Goal: Task Accomplishment & Management: Complete application form

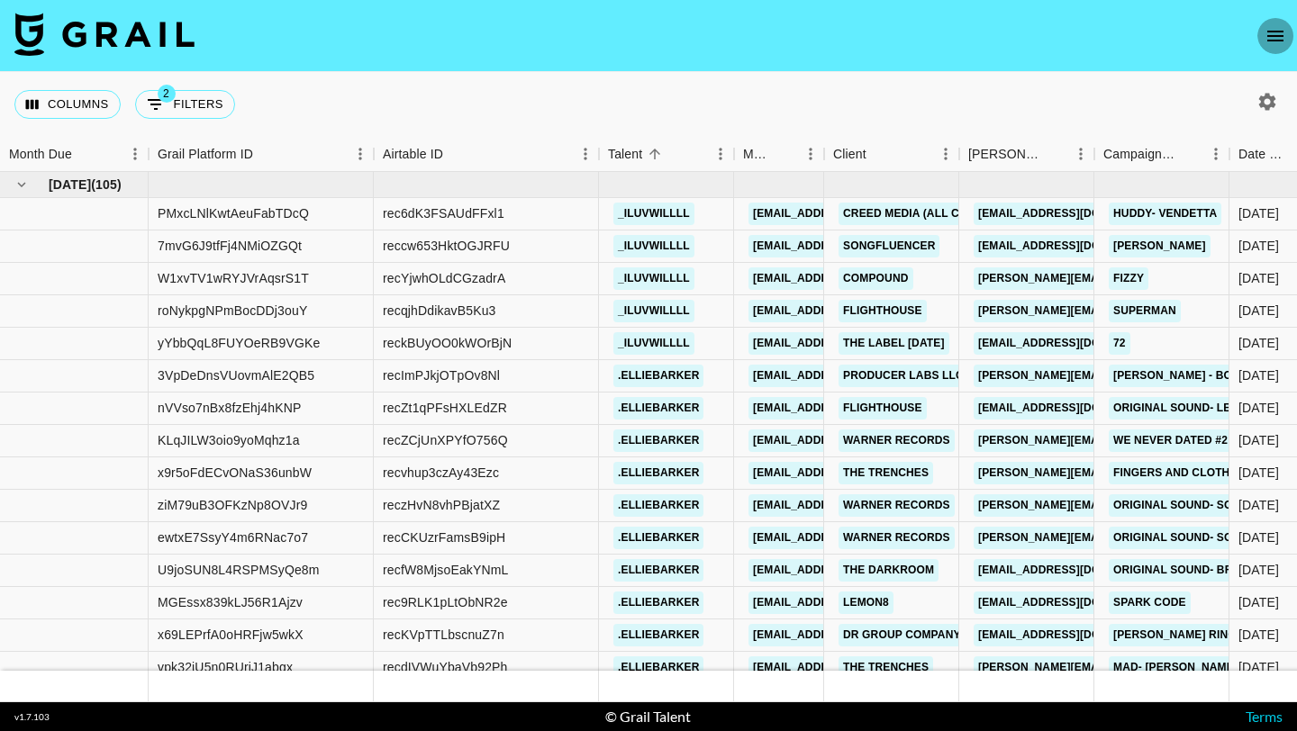
click at [1280, 34] on icon "open drawer" at bounding box center [1275, 36] width 16 height 11
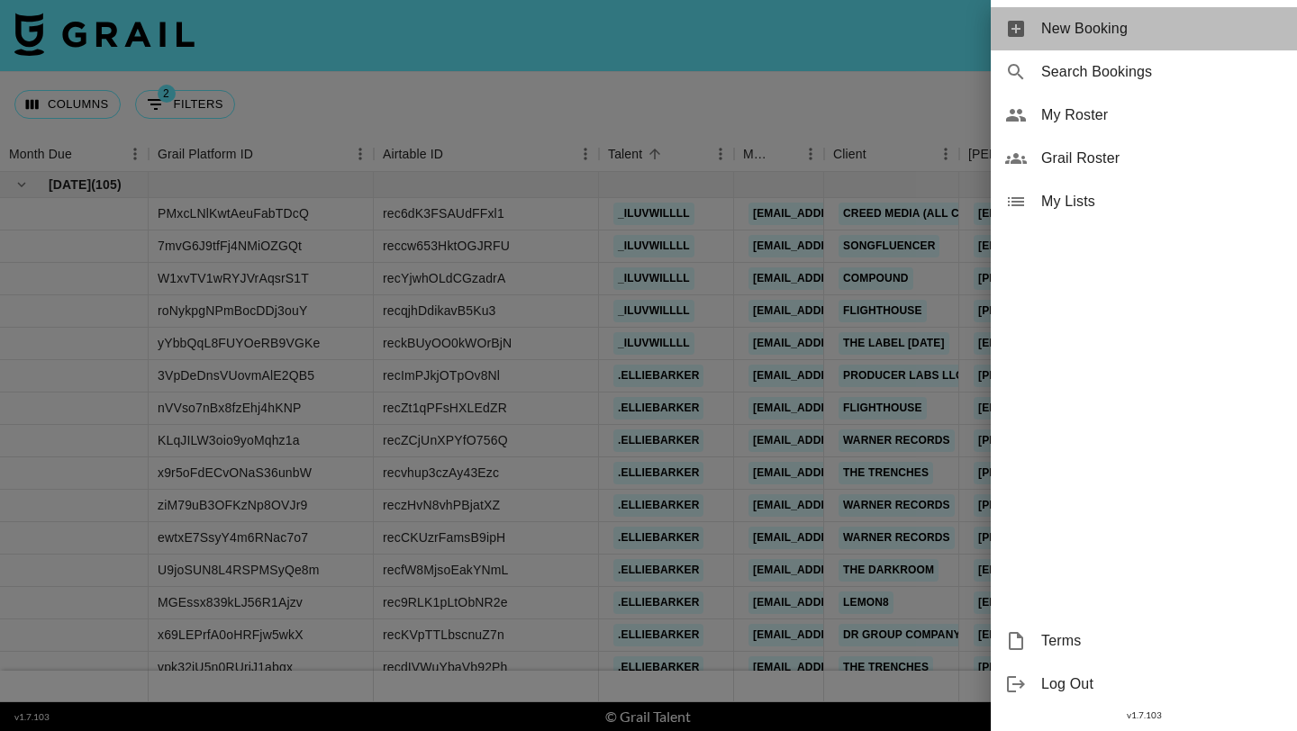
click at [1102, 31] on span "New Booking" at bounding box center [1161, 29] width 241 height 22
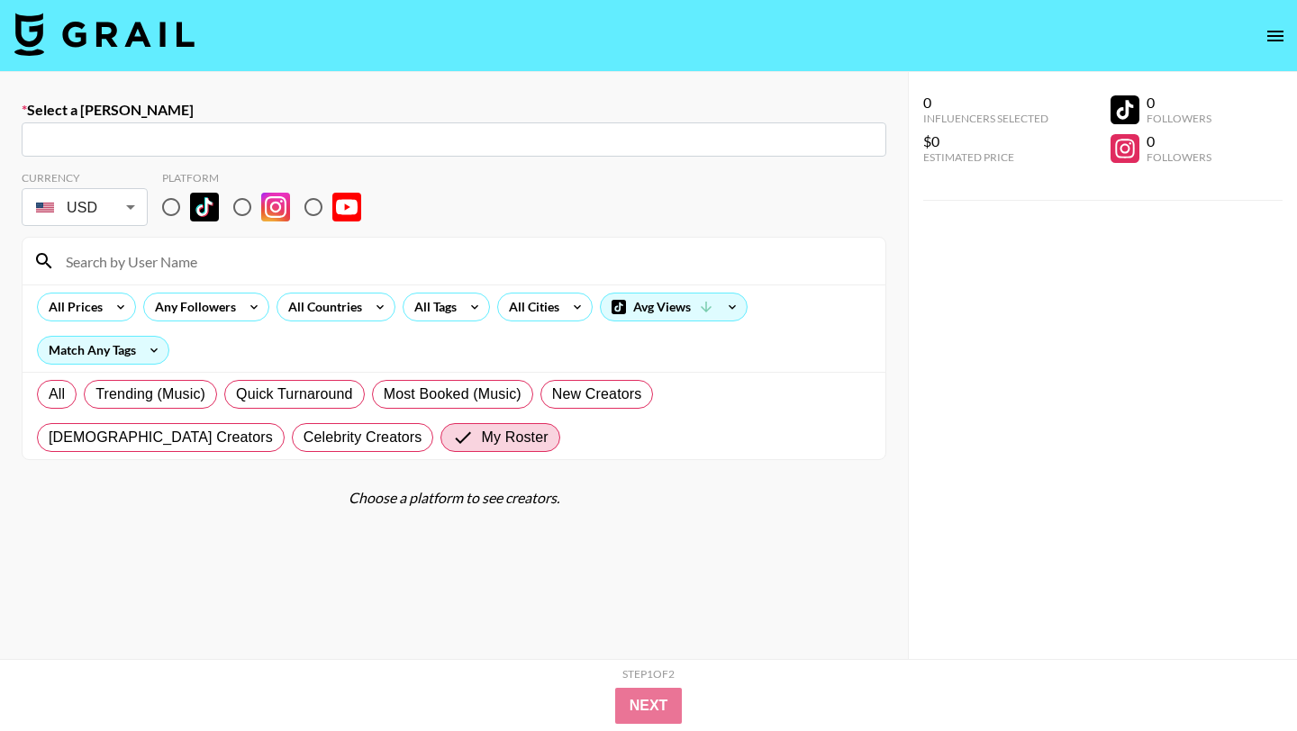
click at [232, 139] on input "text" at bounding box center [453, 140] width 843 height 21
type input "e"
type input "r"
click at [123, 131] on input "text" at bounding box center [453, 140] width 843 height 21
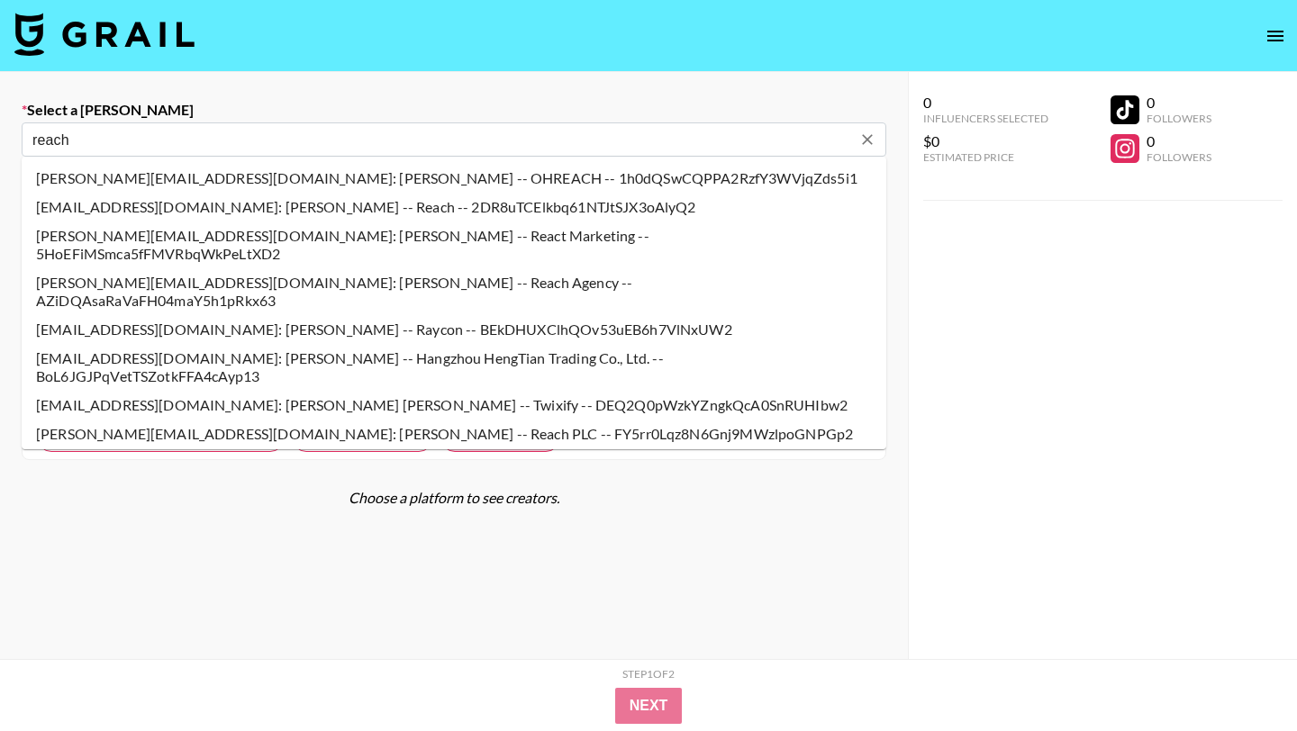
drag, startPoint x: 106, startPoint y: 134, endPoint x: 0, endPoint y: 122, distance: 107.0
click at [0, 123] on div "Select a Booker reach ​ Currency USD USD ​ Platform All Prices Any Followers Al…" at bounding box center [454, 429] width 908 height 715
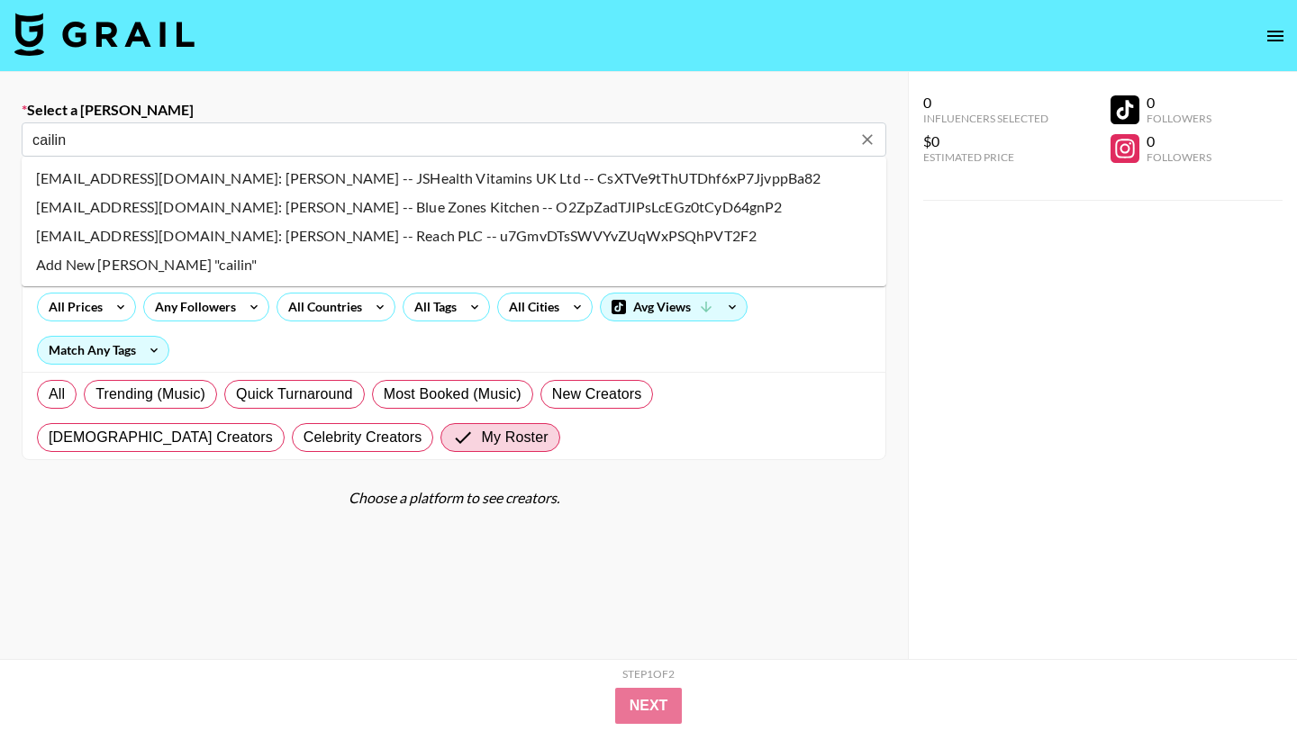
type input "cailin@reach.me: Cailin McKissick -- Reach PLC -- u7GmvDTsSWVYvZUqWxPSQhPVT2F2"
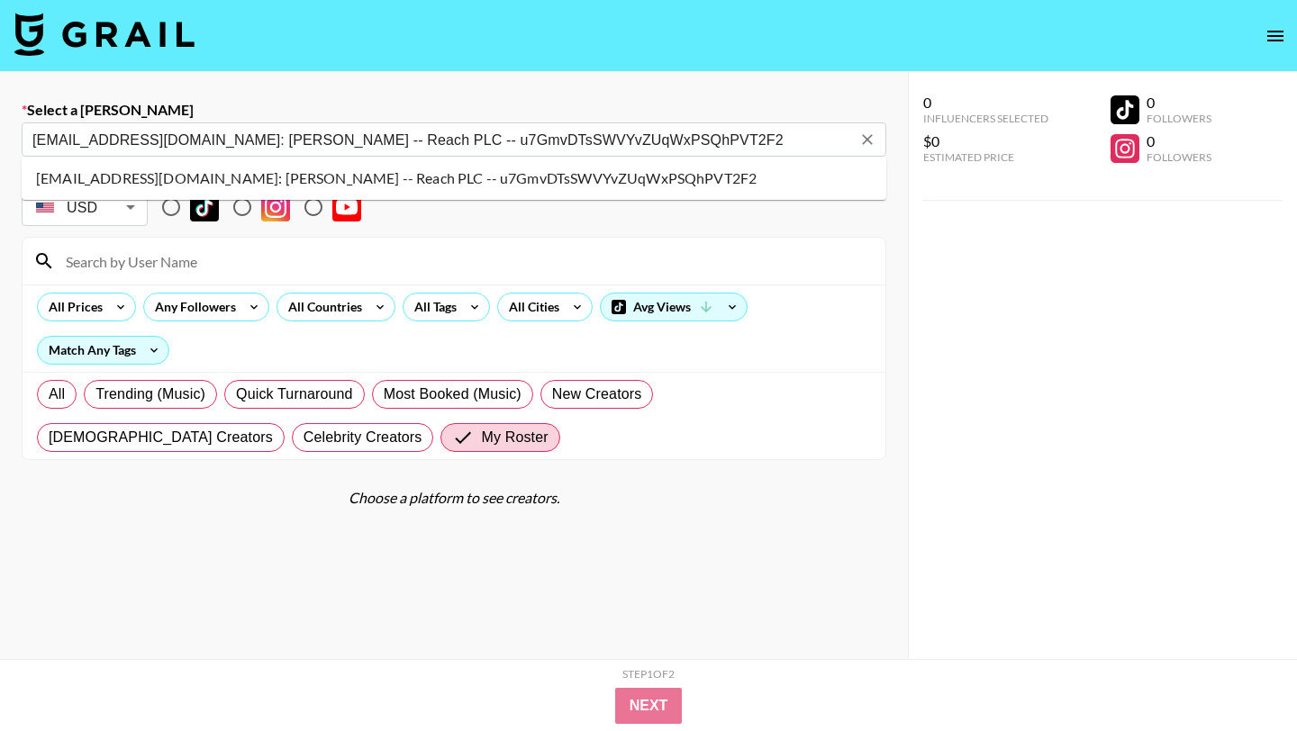
click at [173, 182] on li "cailin@reach.me: Cailin McKissick -- Reach PLC -- u7GmvDTsSWVYvZUqWxPSQhPVT2F2" at bounding box center [454, 178] width 864 height 29
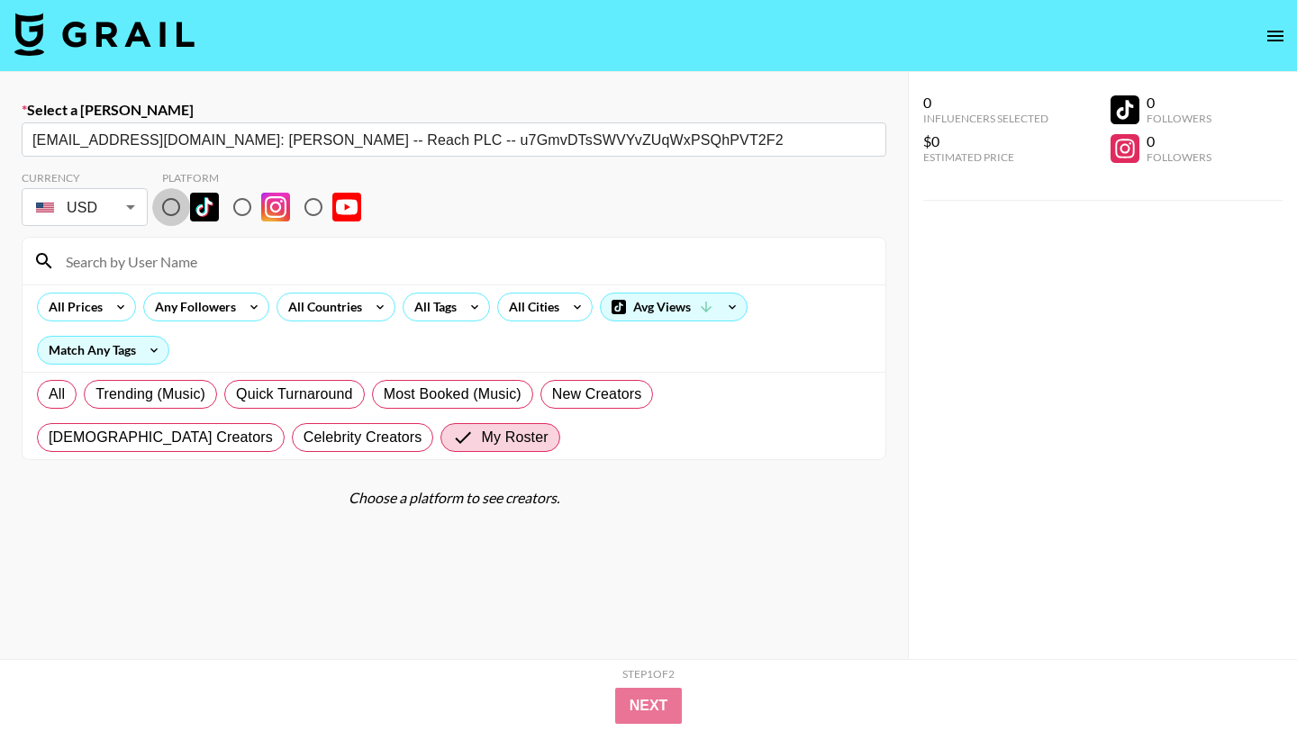
click at [169, 199] on input "radio" at bounding box center [171, 207] width 38 height 38
radio input "true"
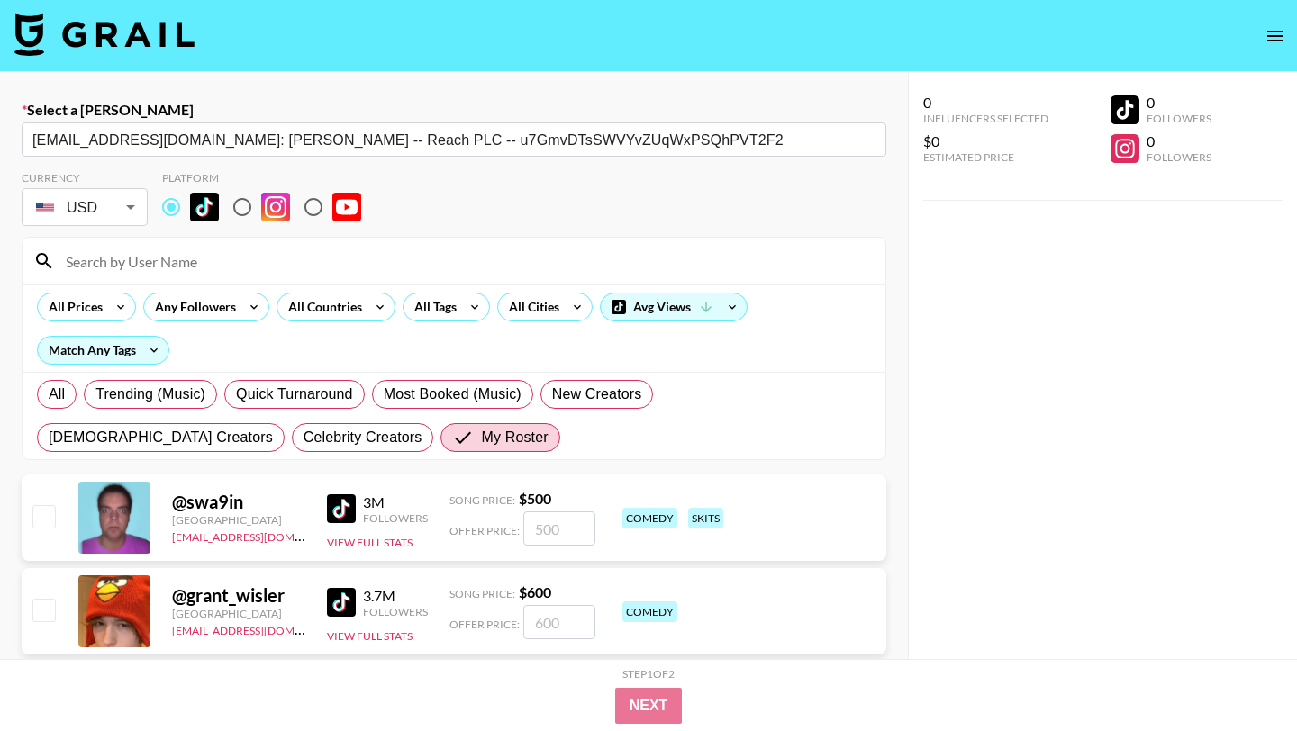
click at [169, 241] on div at bounding box center [454, 261] width 863 height 47
click at [180, 249] on input at bounding box center [464, 261] width 819 height 29
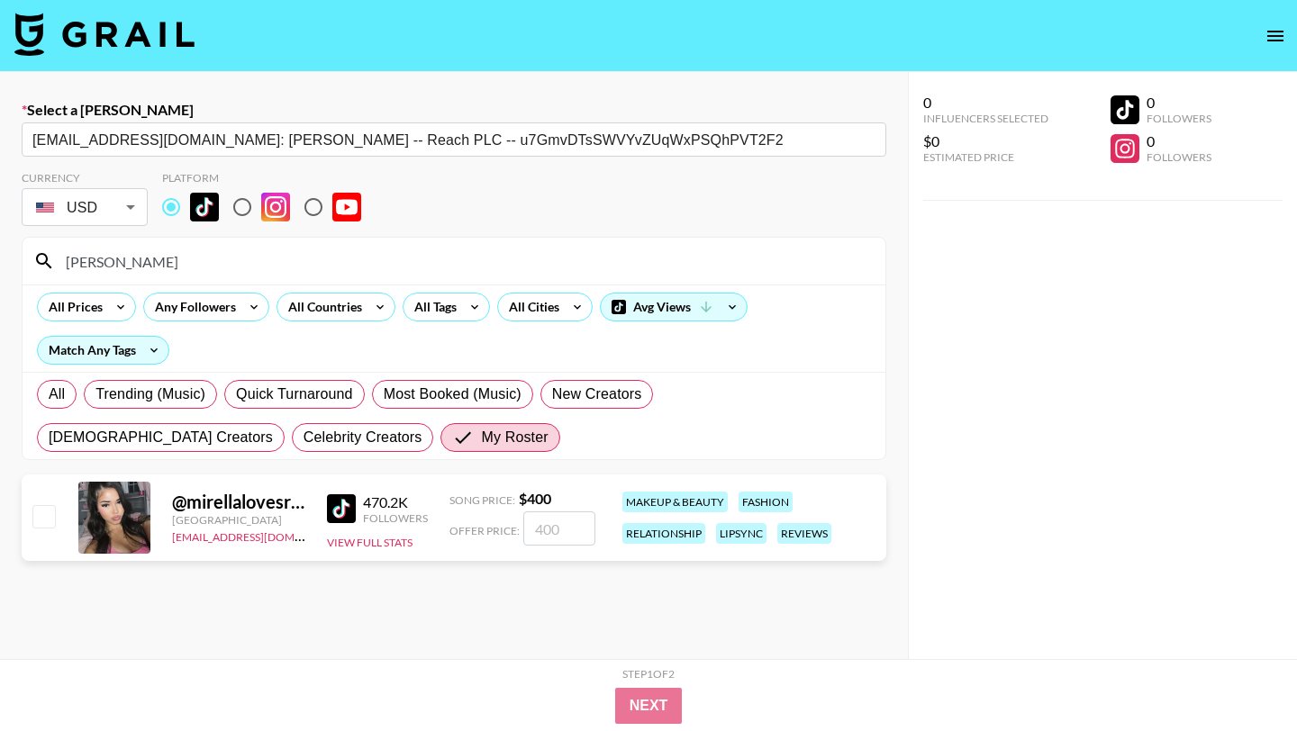
type input "mirella"
click at [43, 505] on input "checkbox" at bounding box center [43, 516] width 22 height 22
checkbox input "true"
type input "400"
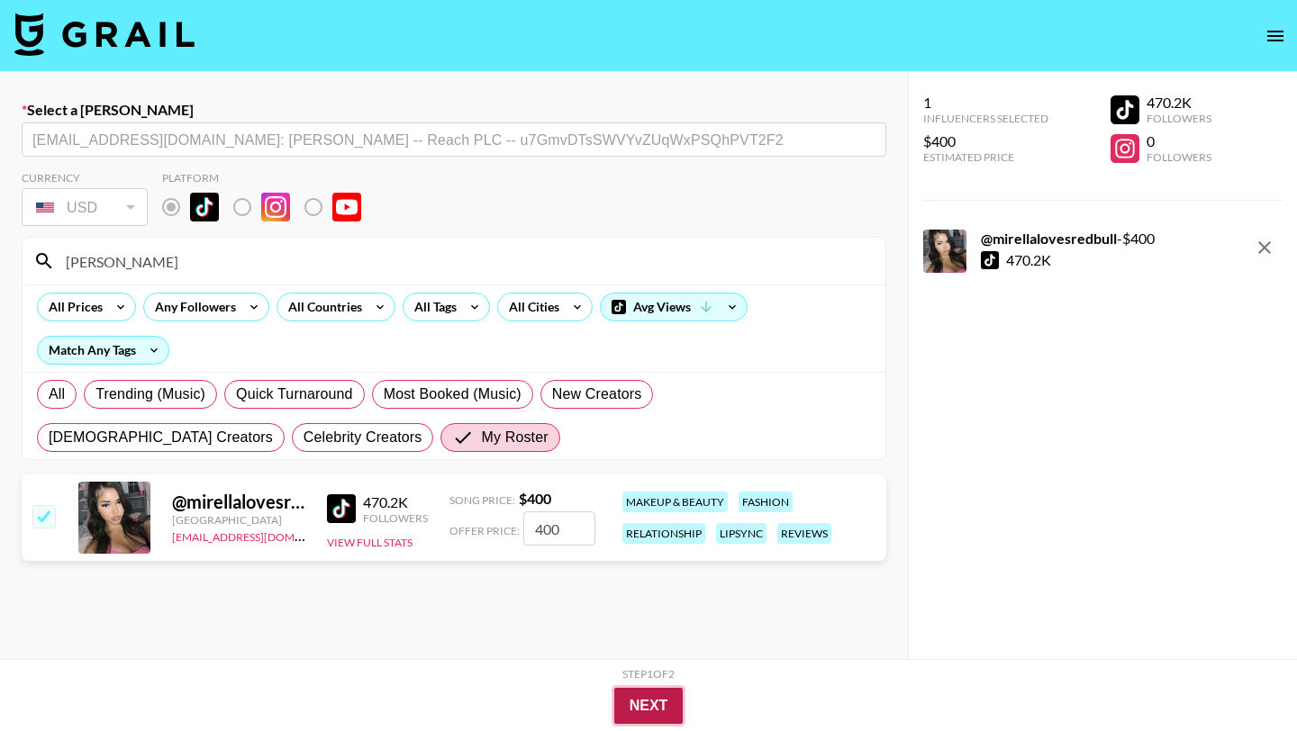
click at [628, 708] on button "Next" at bounding box center [648, 706] width 69 height 36
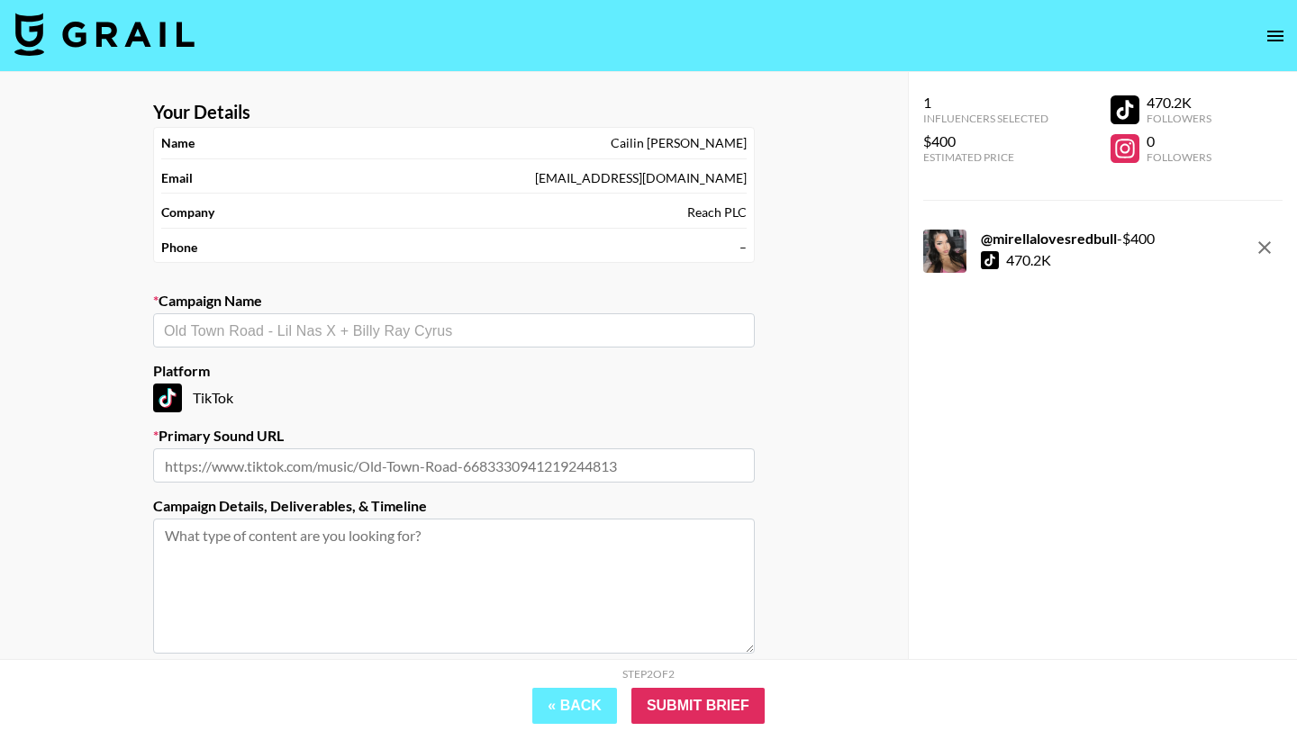
click at [415, 355] on section "Your Details Name Cailin McKissick Email cailin@reach.me Company Reach PLC Phon…" at bounding box center [454, 428] width 630 height 684
click at [415, 354] on section "Your Details Name Cailin McKissick Email cailin@reach.me Company Reach PLC Phon…" at bounding box center [454, 428] width 630 height 684
click at [421, 348] on section "Your Details Name Cailin McKissick Email cailin@reach.me Company Reach PLC Phon…" at bounding box center [454, 428] width 630 height 684
click at [433, 339] on input "text" at bounding box center [454, 331] width 580 height 21
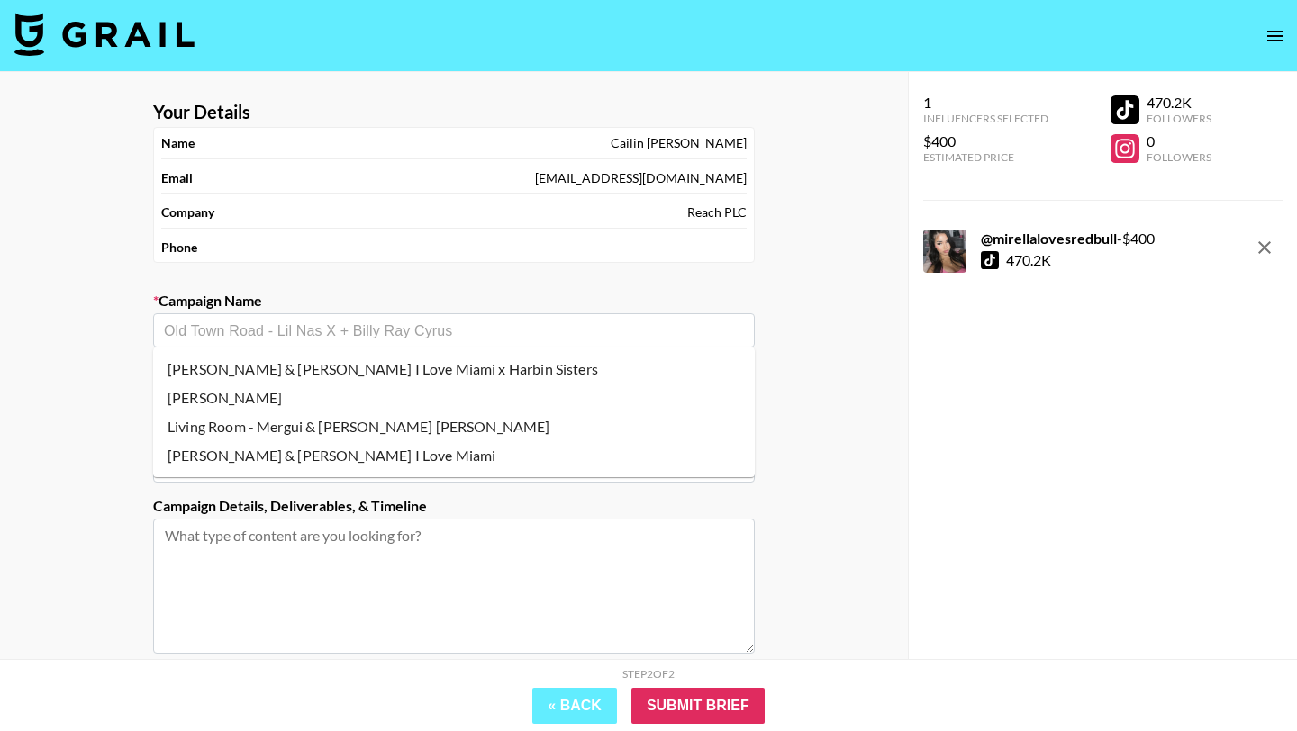
click at [376, 424] on li "Living Room - Mergui & [PERSON_NAME] [PERSON_NAME]" at bounding box center [453, 426] width 601 height 29
type input "Living Room - Mergui & [PERSON_NAME] [PERSON_NAME]"
type input "https://www.tiktok.com/music/LIVING-ROOM-7532856864797345808"
type textarea "TikTok -- TikTok -- TikTok -- TikTok -- 1 Tiktok lipsync"
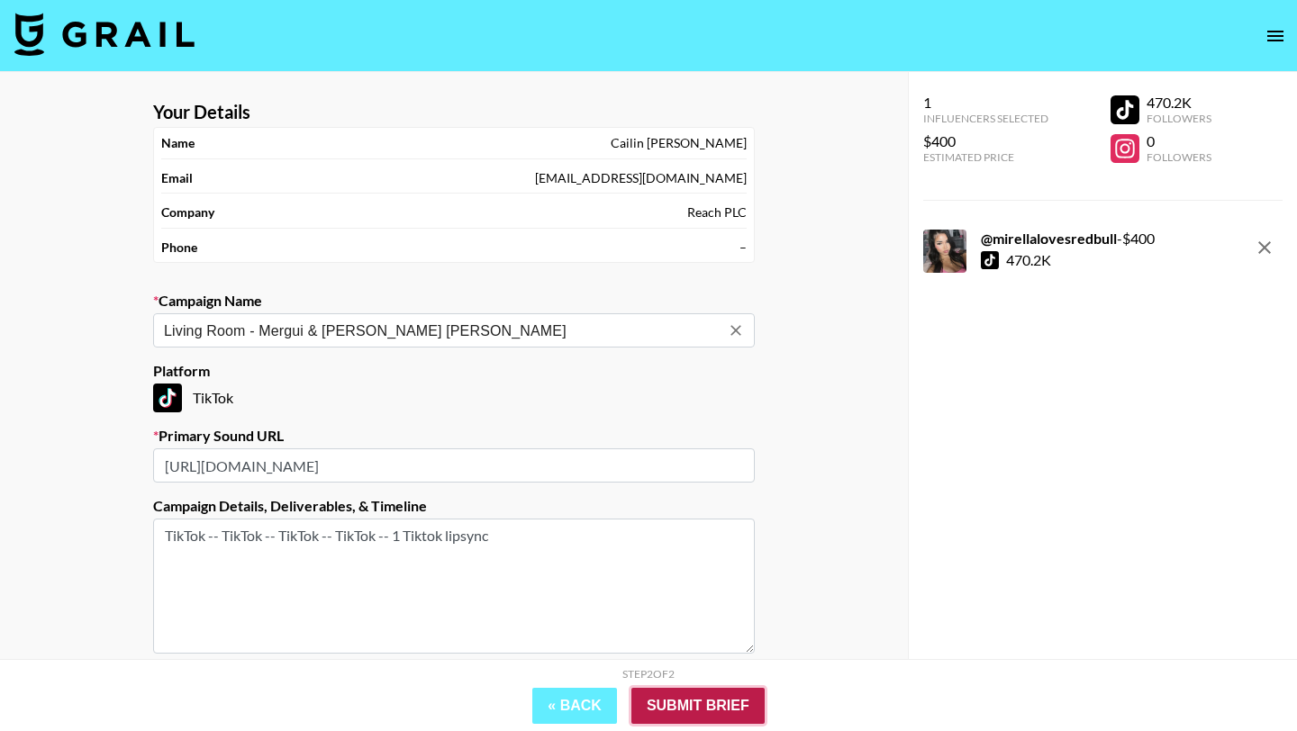
click at [716, 703] on input "Submit Brief" at bounding box center [697, 706] width 133 height 36
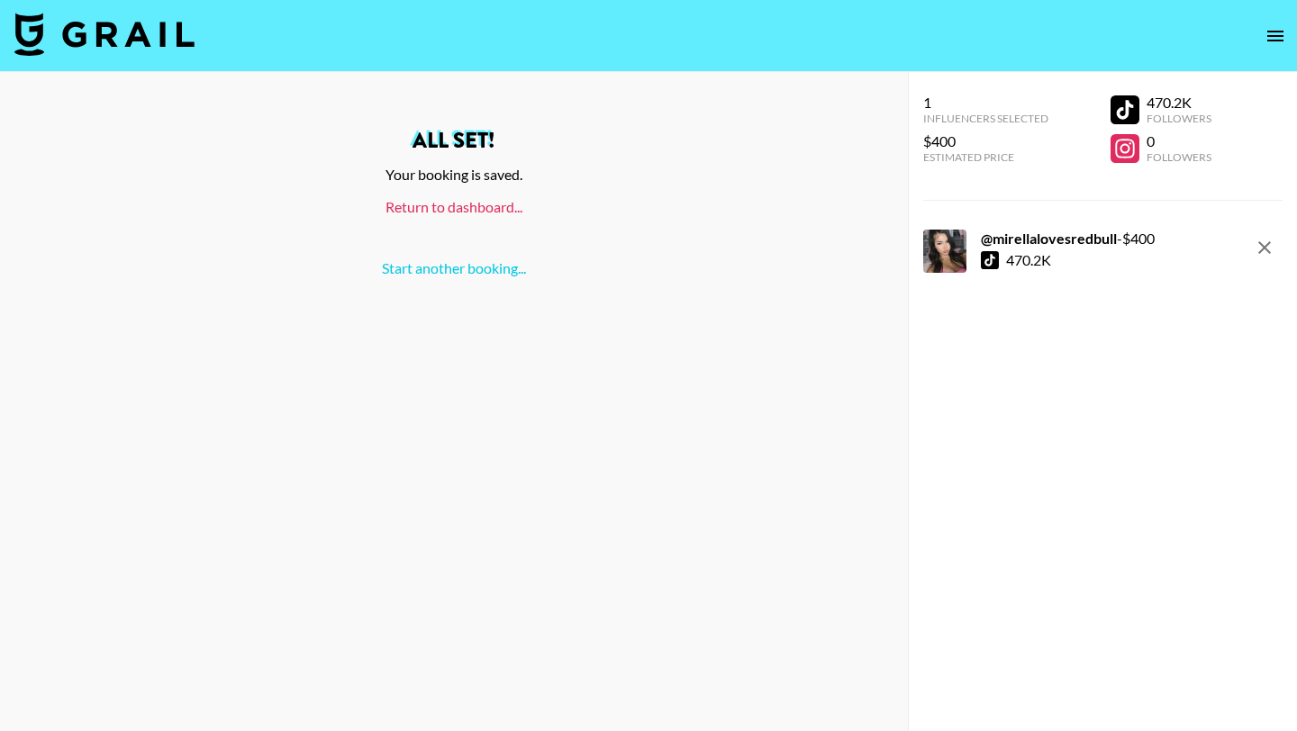
click at [477, 212] on link "Return to dashboard..." at bounding box center [453, 206] width 137 height 17
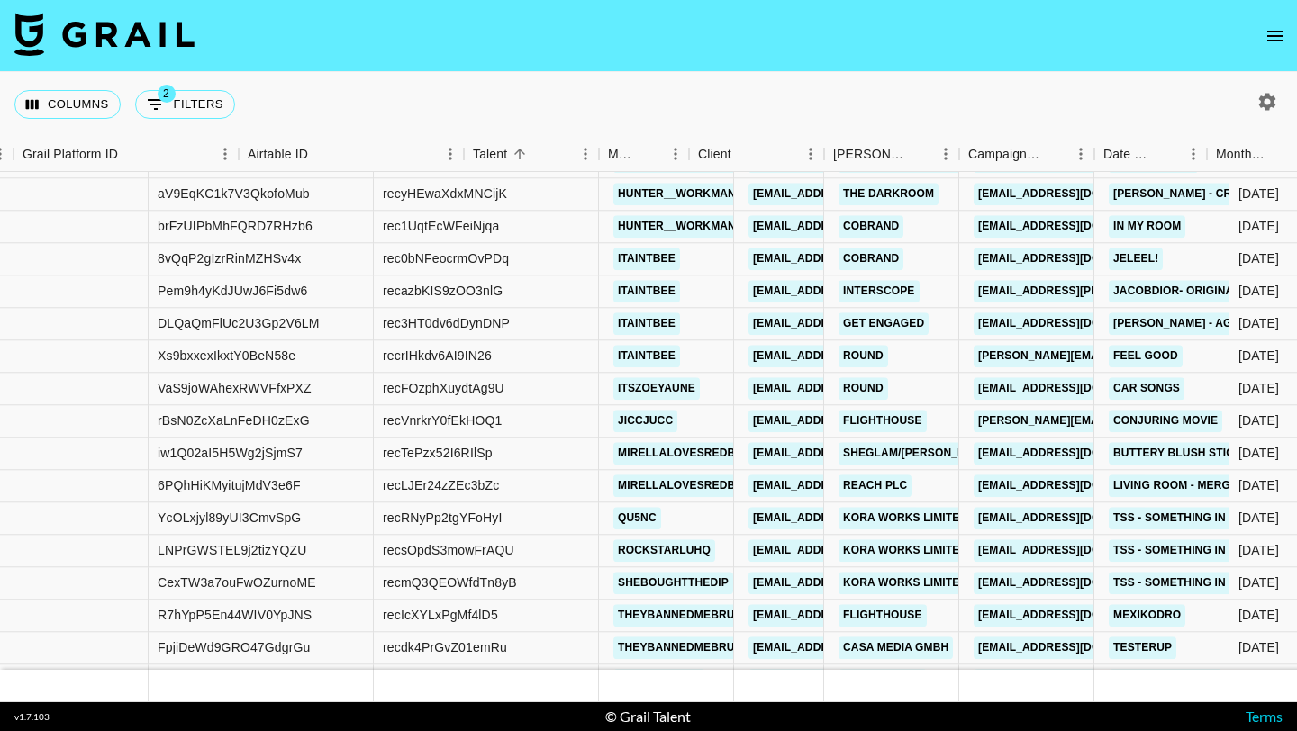
scroll to position [11448, 176]
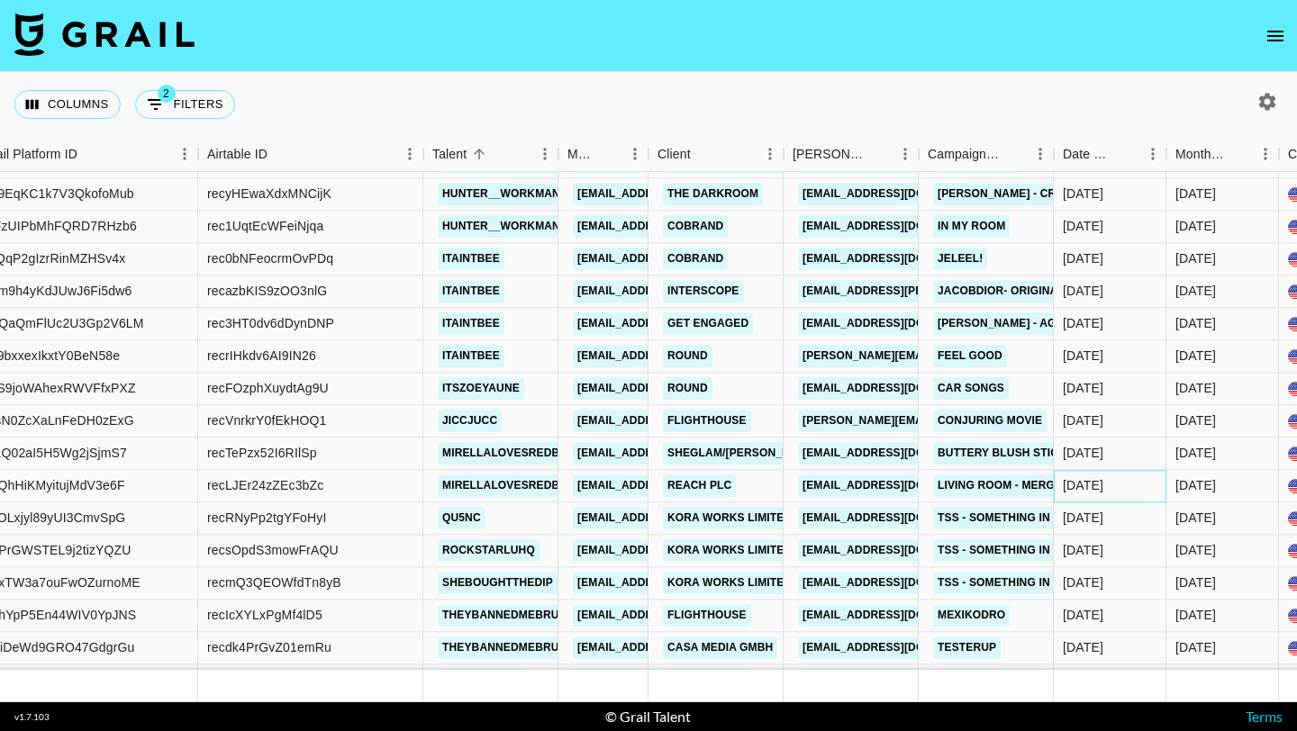
click at [1103, 480] on div "[DATE]" at bounding box center [1082, 486] width 41 height 18
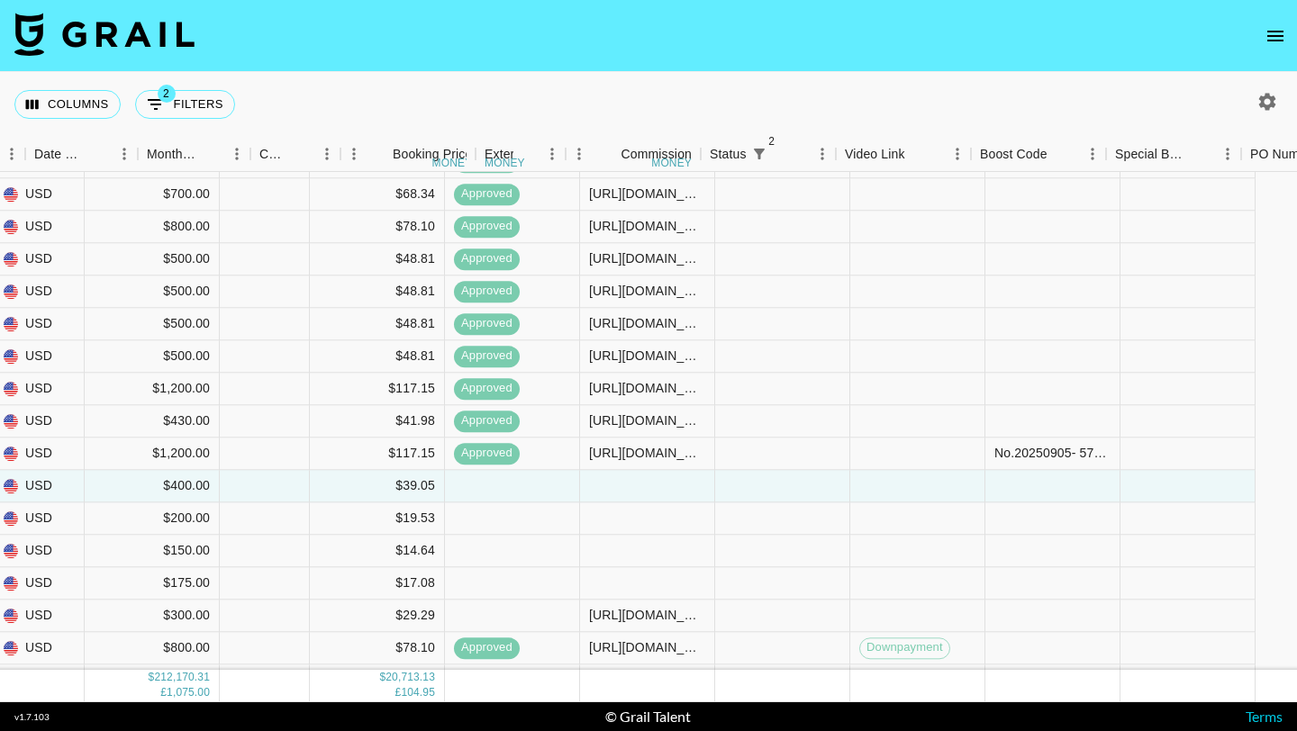
scroll to position [11448, 1609]
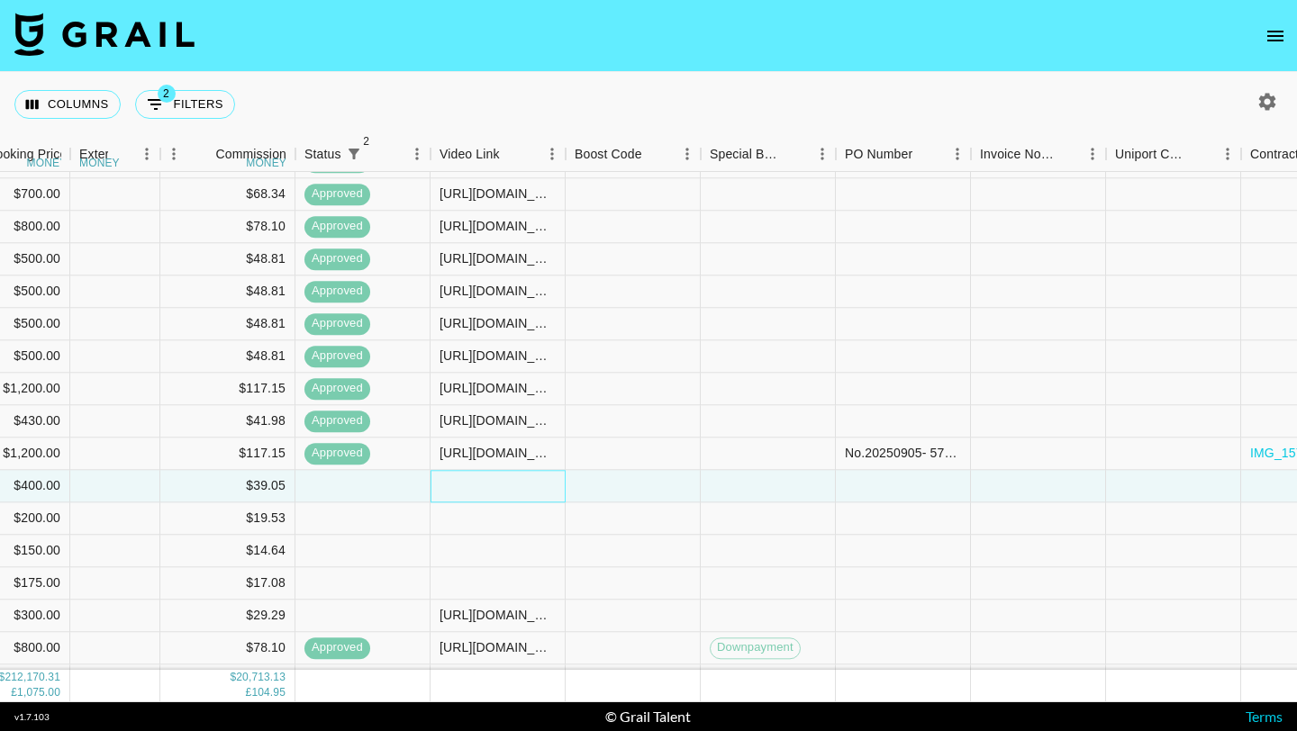
click at [550, 494] on div at bounding box center [497, 486] width 135 height 32
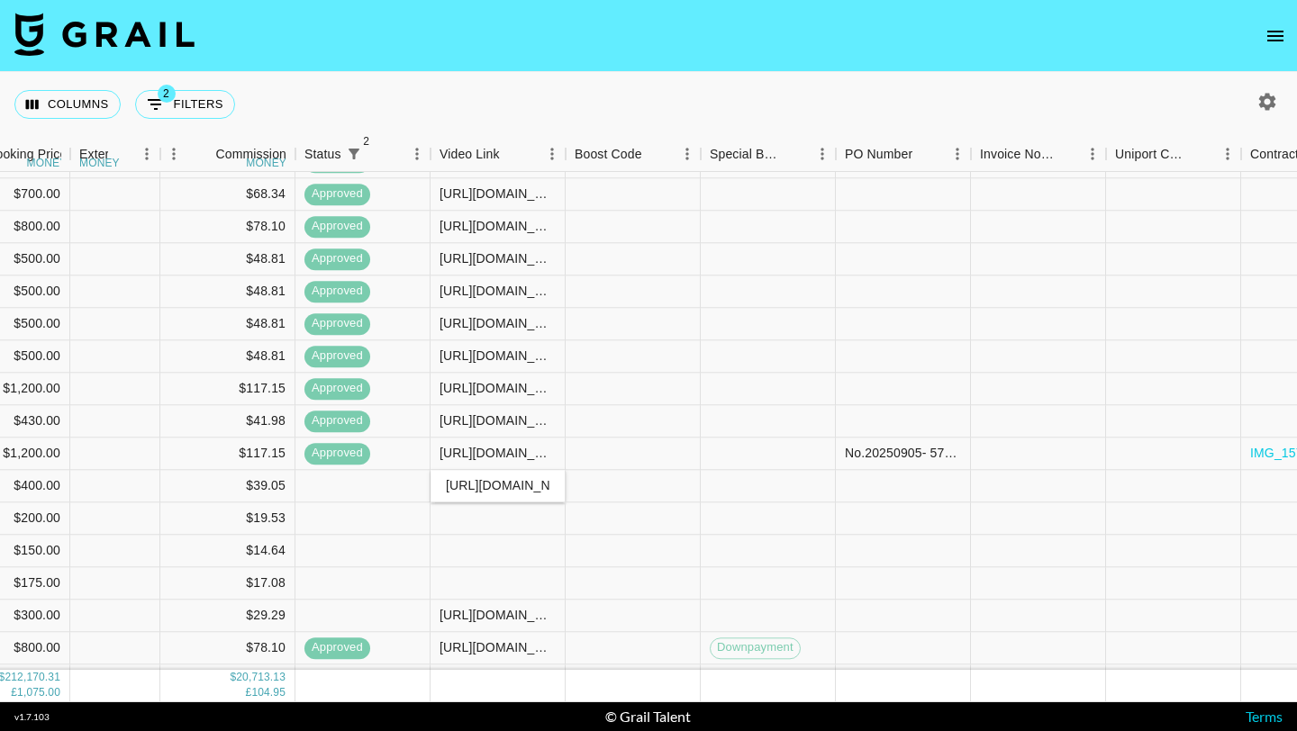
type input "https://www.tiktok.com/@mirellalovesredbull/video/7552974995127848223?_r=1&_t=Z…"
click at [616, 494] on div at bounding box center [632, 486] width 135 height 32
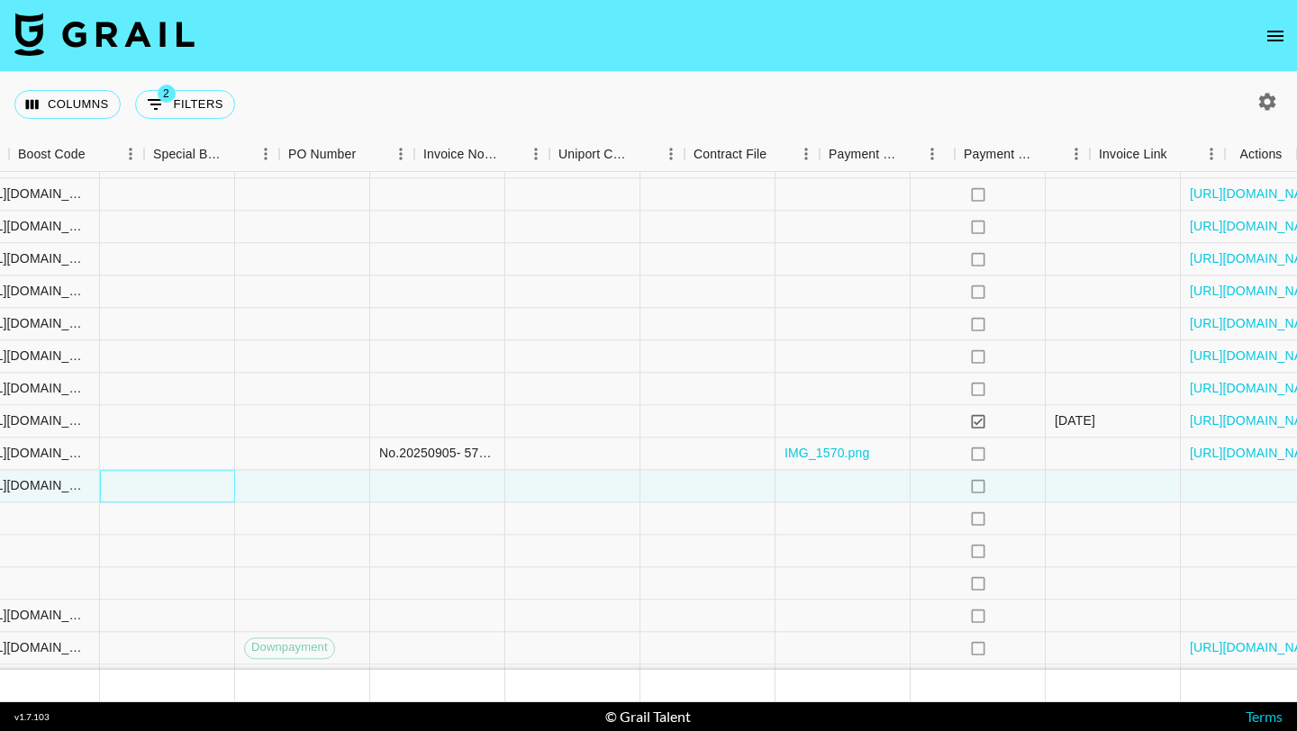
scroll to position [11448, 2165]
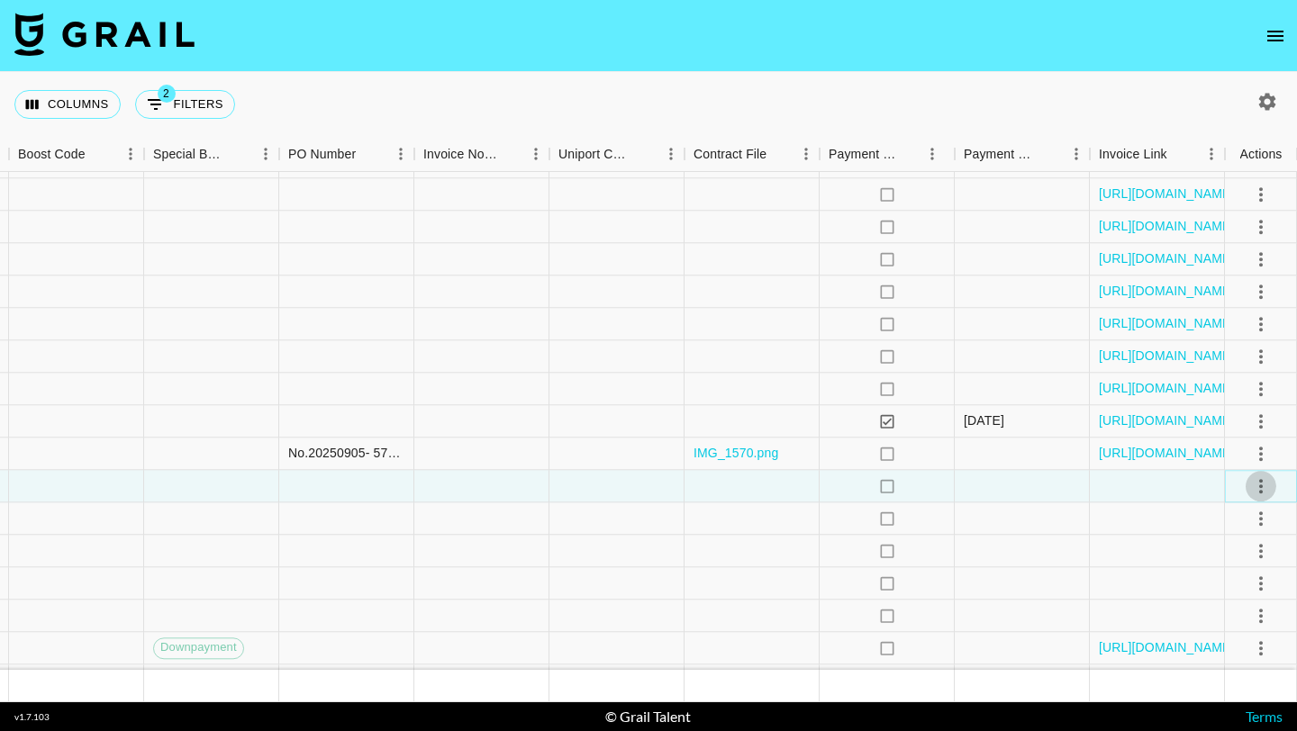
click at [1269, 488] on icon "select merge strategy" at bounding box center [1261, 486] width 22 height 22
click at [1233, 633] on ul "Confirm Decline Draft Created Cancel Approve" at bounding box center [1237, 589] width 117 height 176
click at [1233, 640] on li "Approve" at bounding box center [1237, 654] width 117 height 32
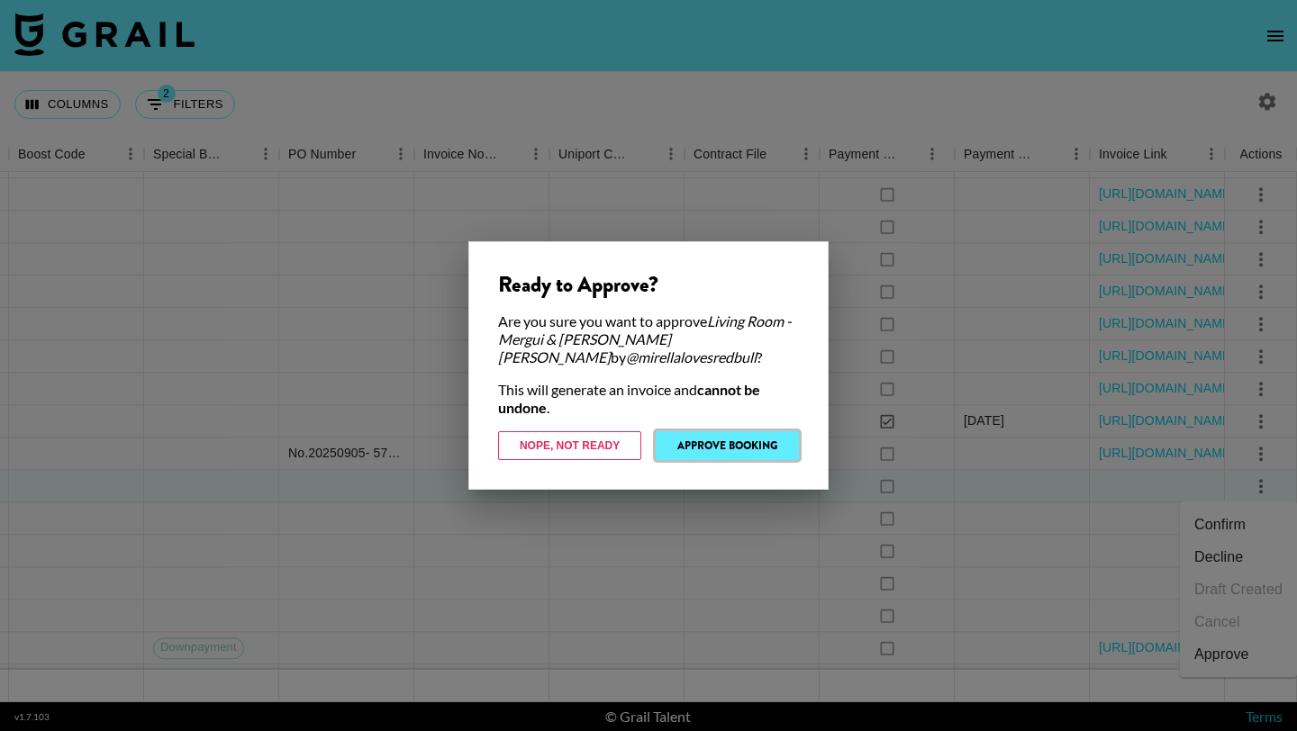
click at [763, 431] on button "Approve Booking" at bounding box center [726, 445] width 143 height 29
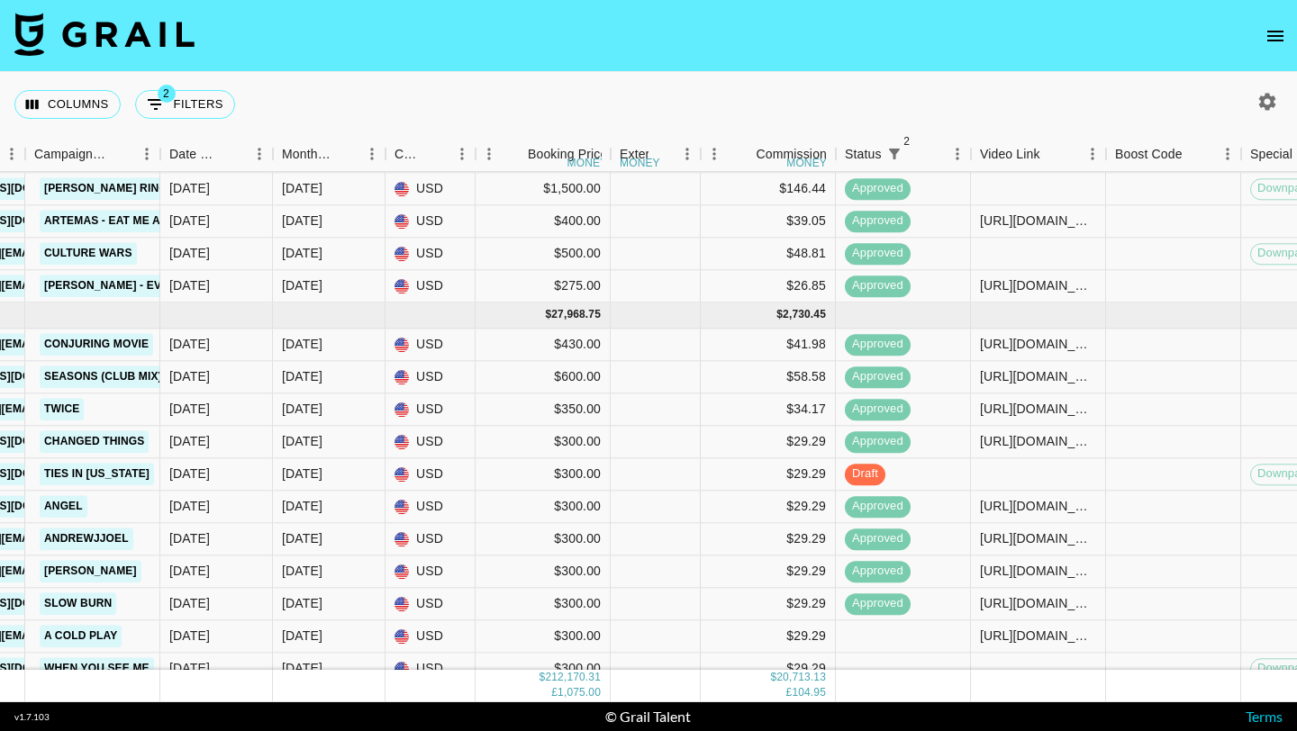
scroll to position [9974, 1069]
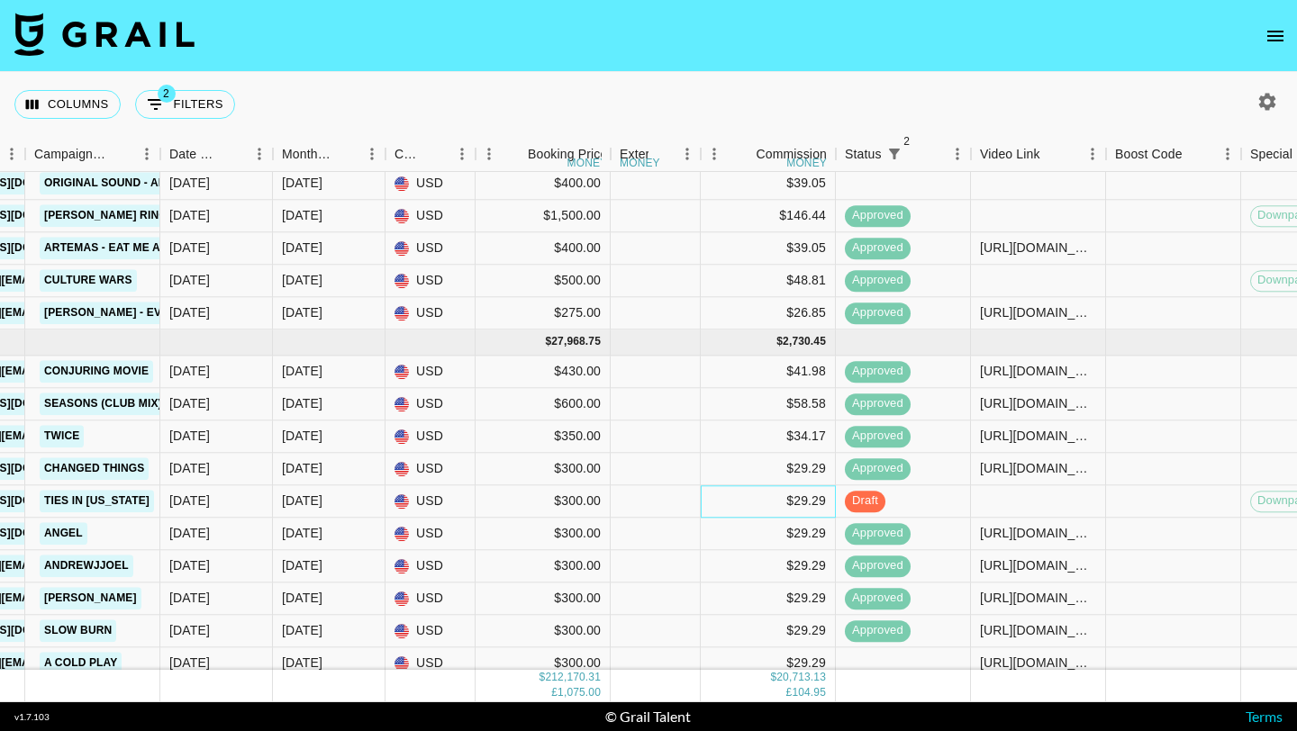
click at [752, 509] on div "$29.29" at bounding box center [767, 501] width 135 height 32
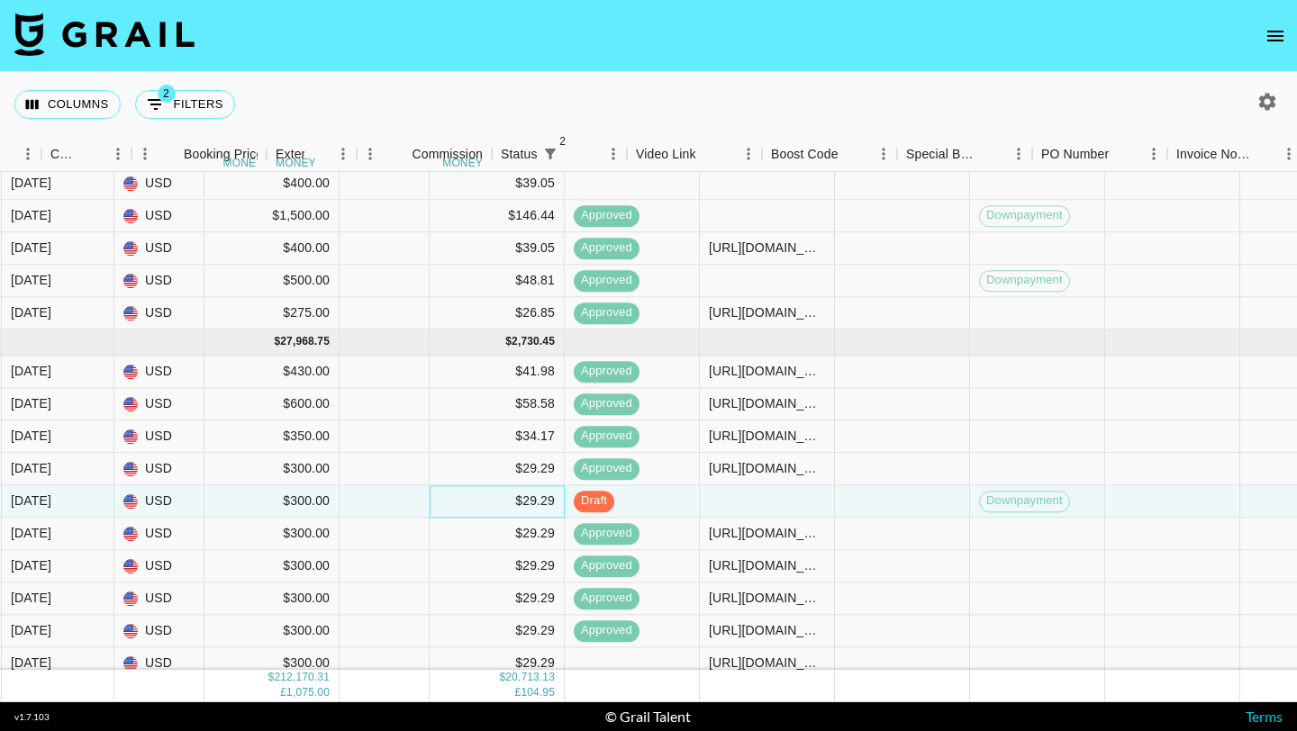
scroll to position [9974, 2165]
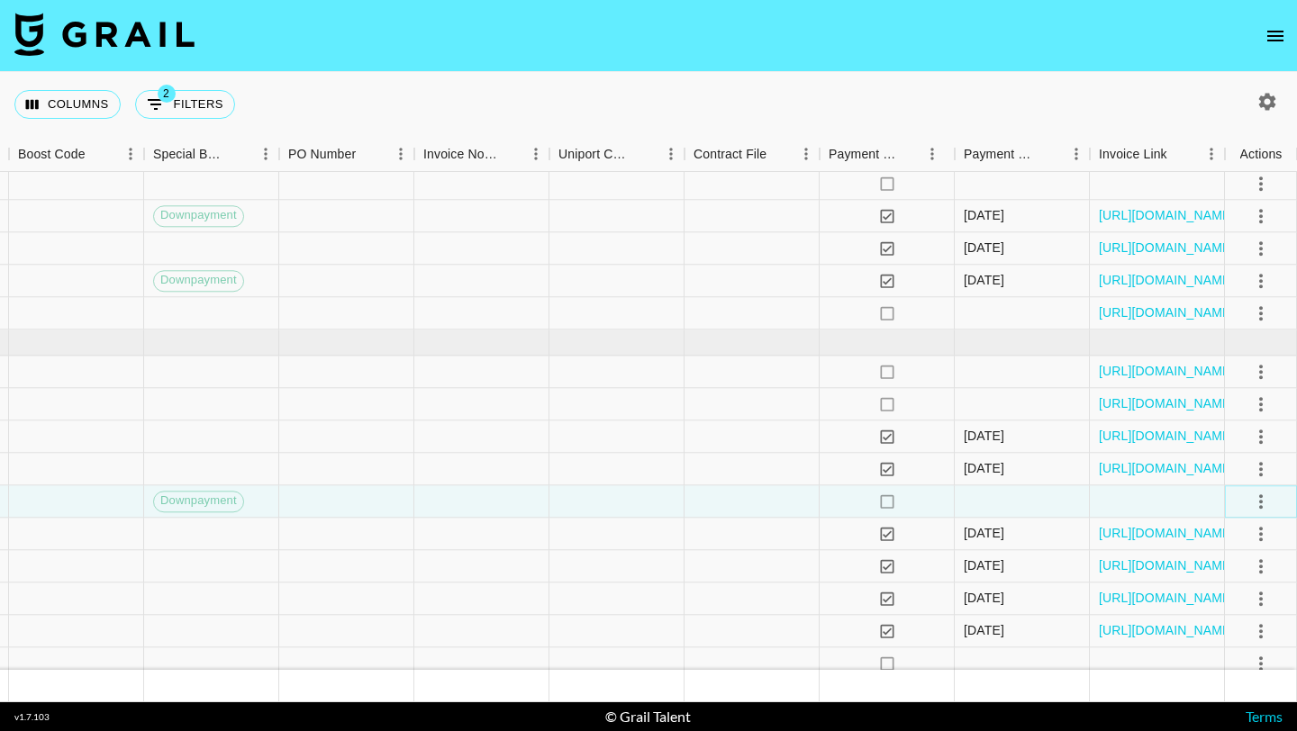
click at [1258, 497] on icon "select merge strategy" at bounding box center [1261, 502] width 22 height 22
click at [1232, 670] on div "Approve" at bounding box center [1221, 670] width 55 height 22
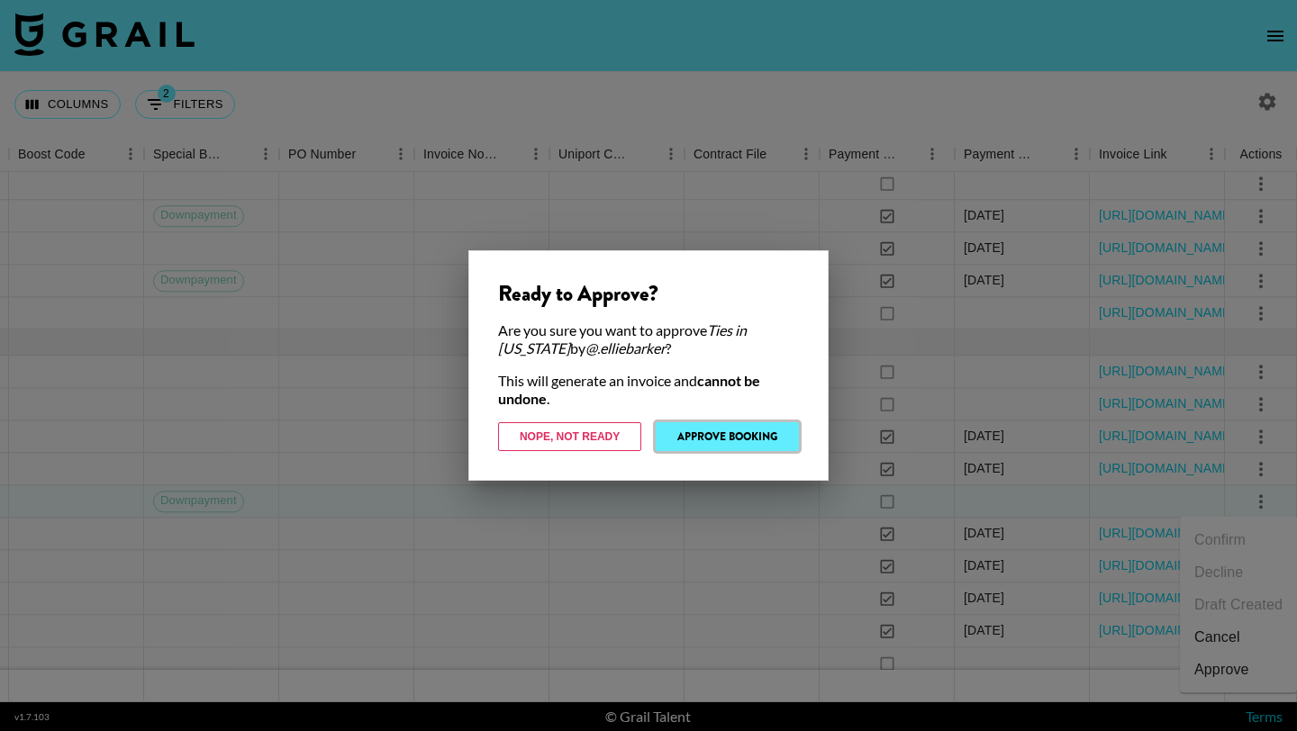
click at [763, 449] on button "Approve Booking" at bounding box center [726, 436] width 143 height 29
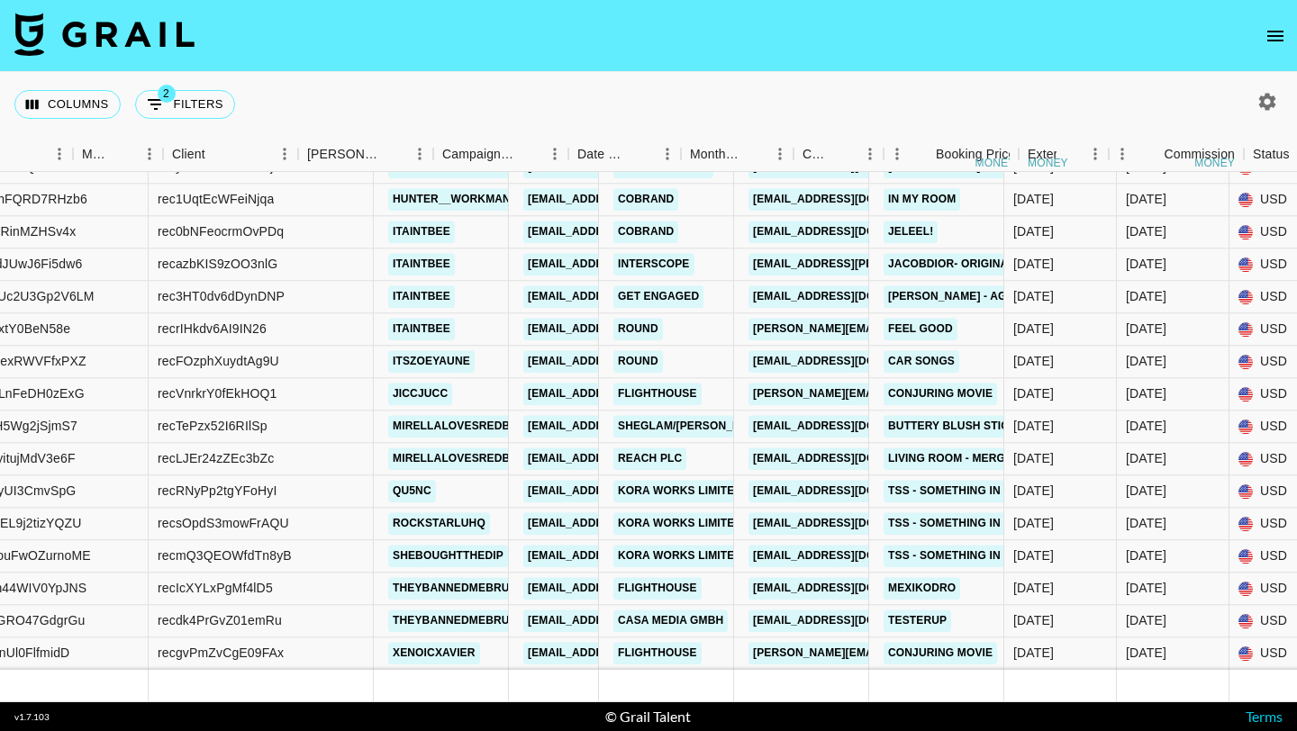
scroll to position [11475, 661]
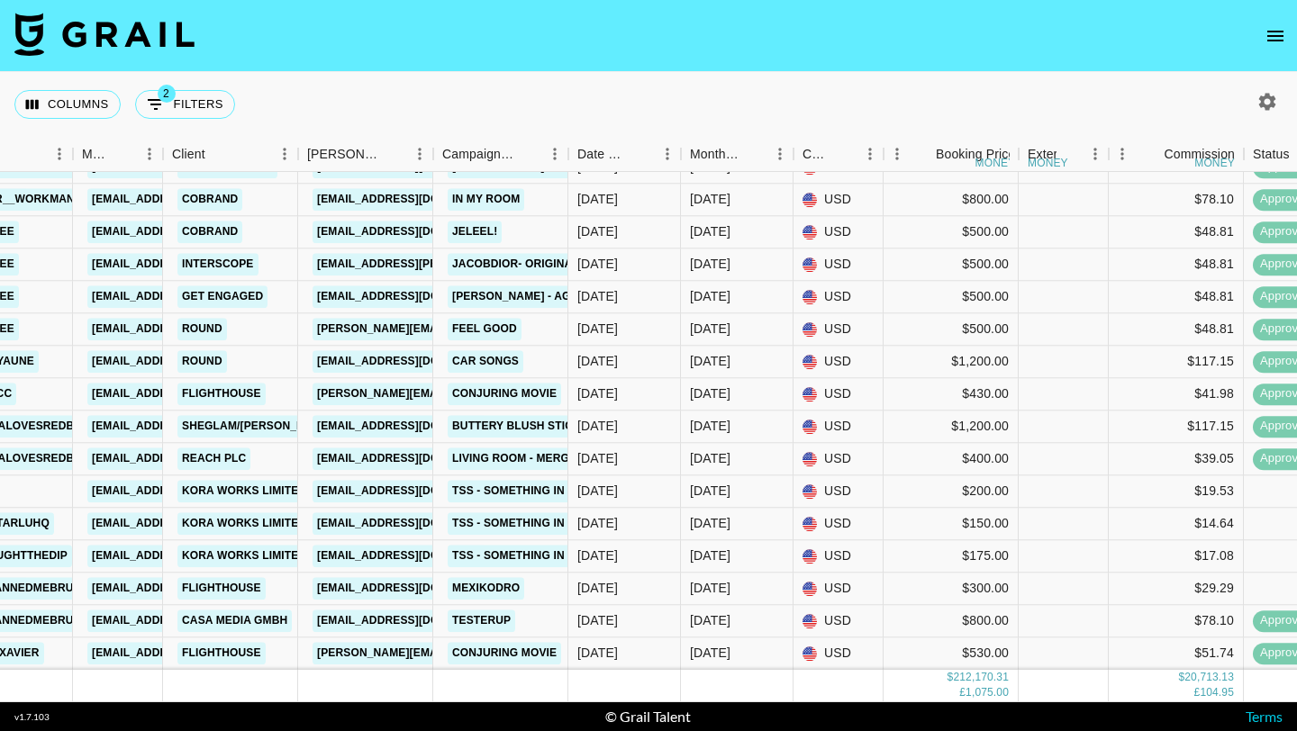
click at [1266, 27] on icon "open drawer" at bounding box center [1275, 36] width 22 height 22
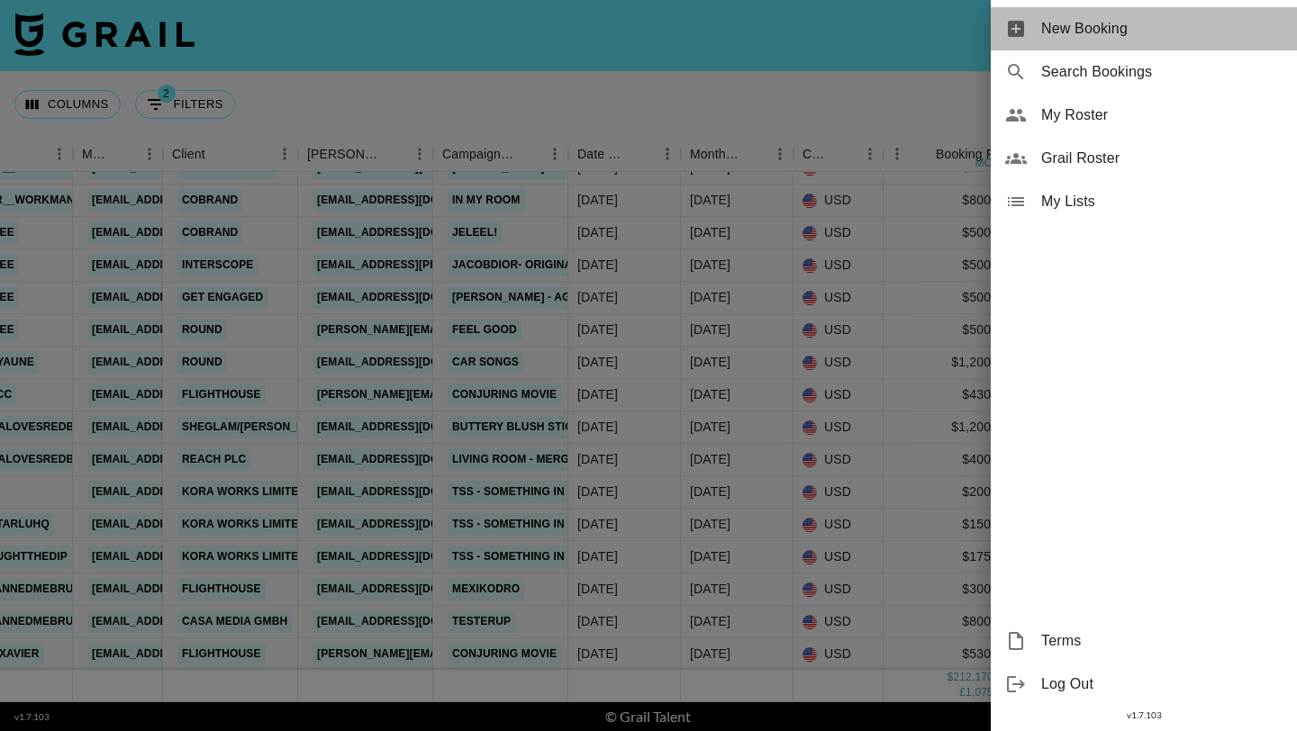
click at [1188, 29] on span "New Booking" at bounding box center [1161, 29] width 241 height 22
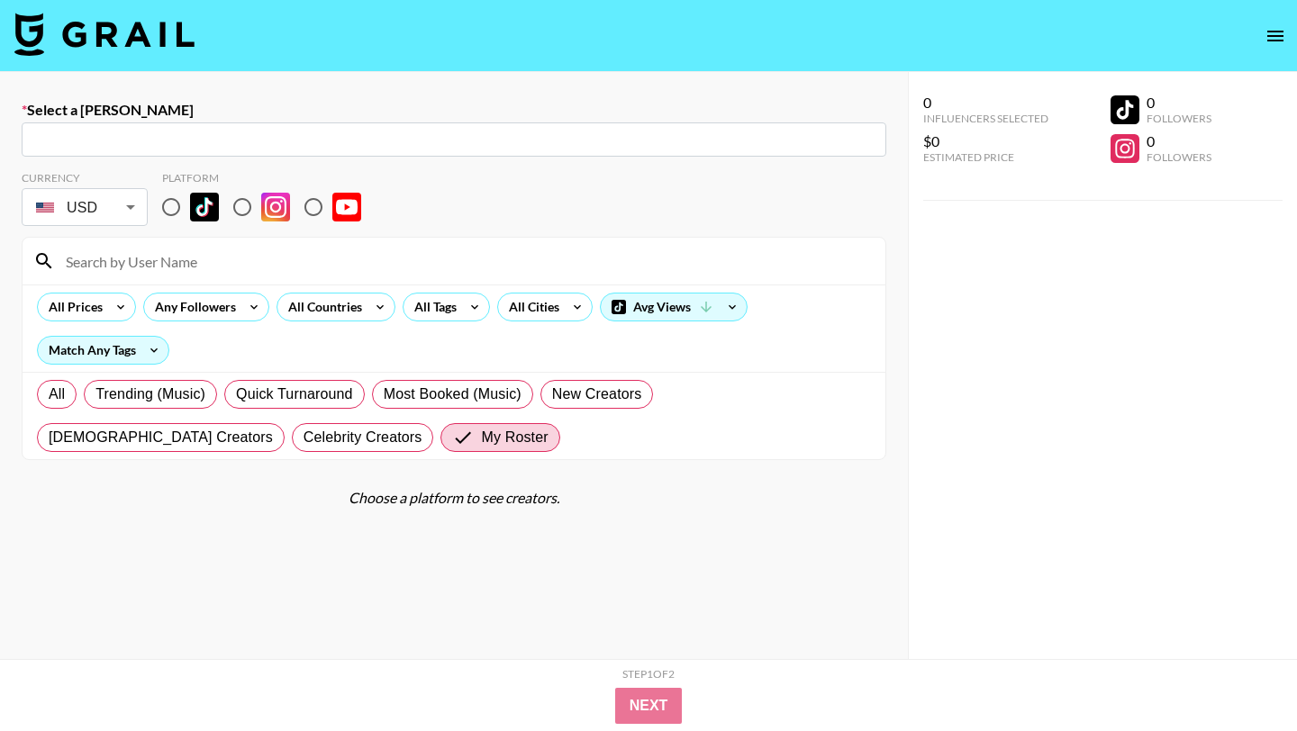
click at [506, 134] on input "text" at bounding box center [453, 140] width 843 height 21
paste input "atticus@ocean-talent.com"
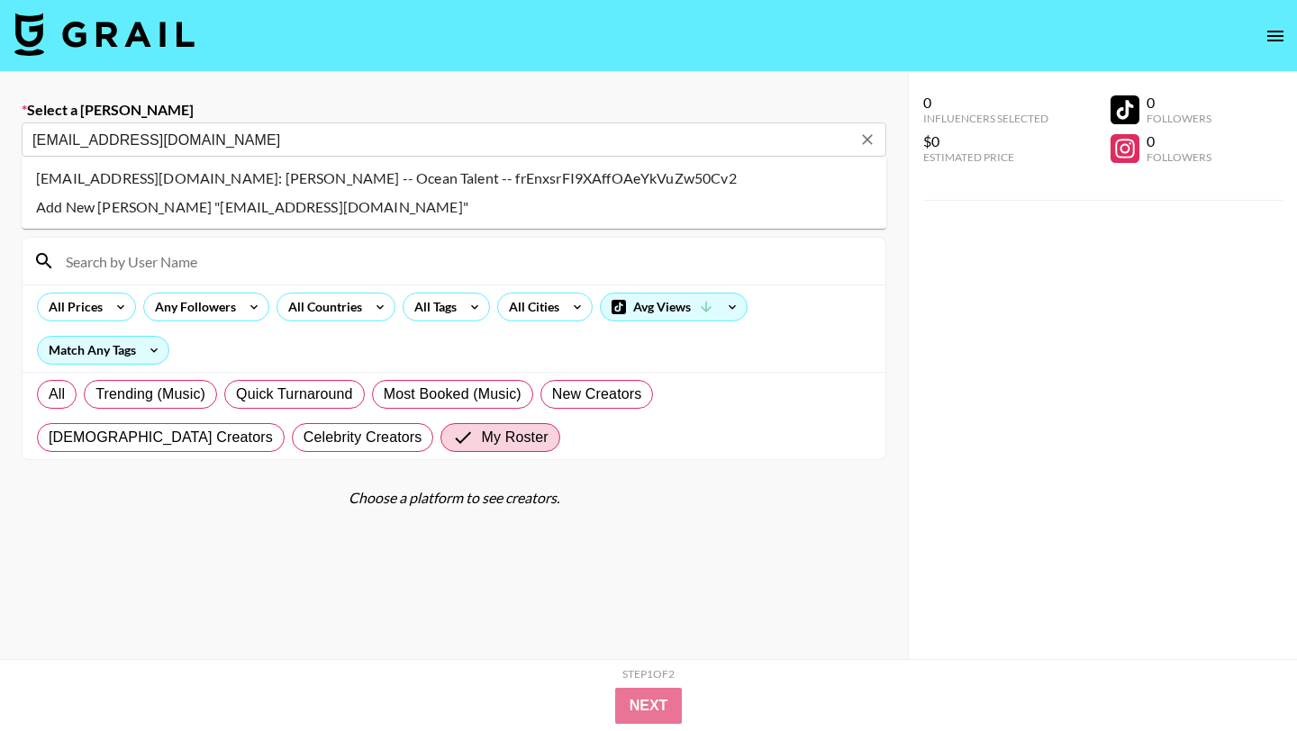
click at [235, 171] on li "atticus@ocean-talent.com: Atticus Broughton -- Ocean Talent -- frEnxsrFI9XAffOA…" at bounding box center [454, 178] width 864 height 29
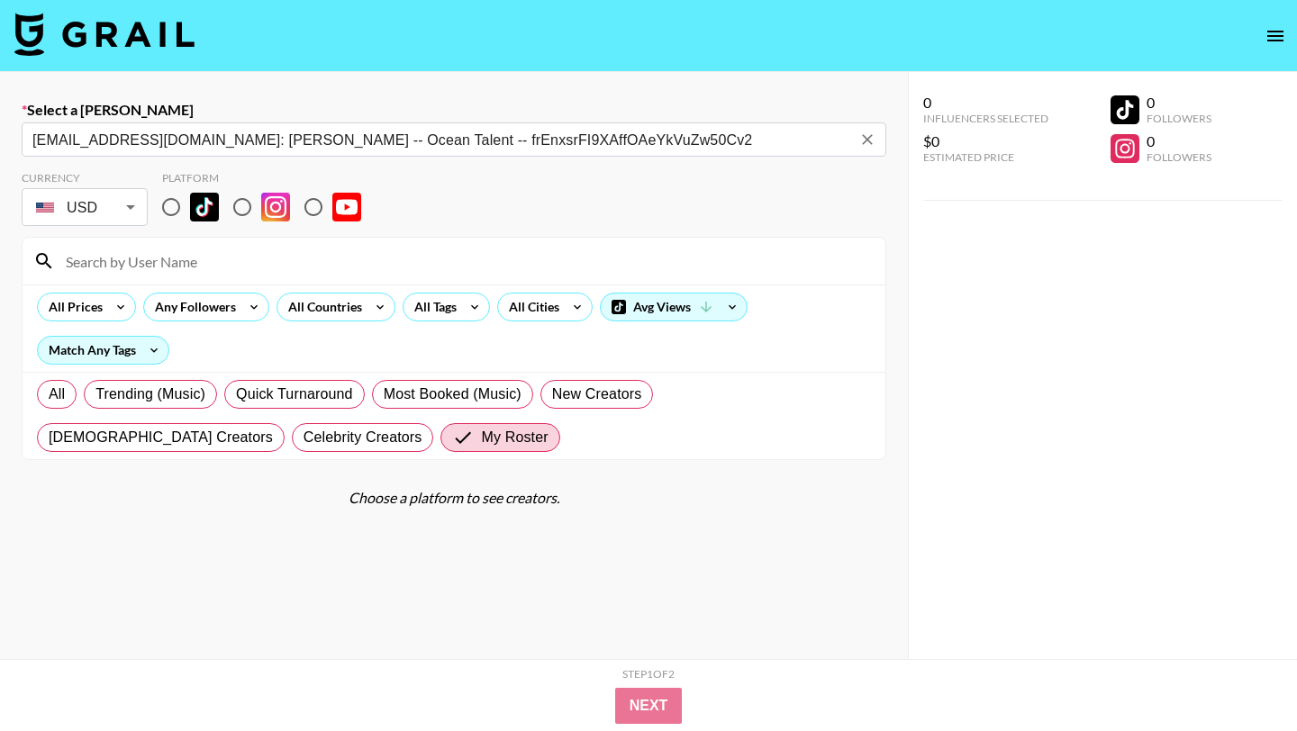
type input "atticus@ocean-talent.com: Atticus Broughton -- Ocean Talent -- frEnxsrFI9XAffOA…"
click at [171, 198] on input "radio" at bounding box center [171, 207] width 38 height 38
radio input "true"
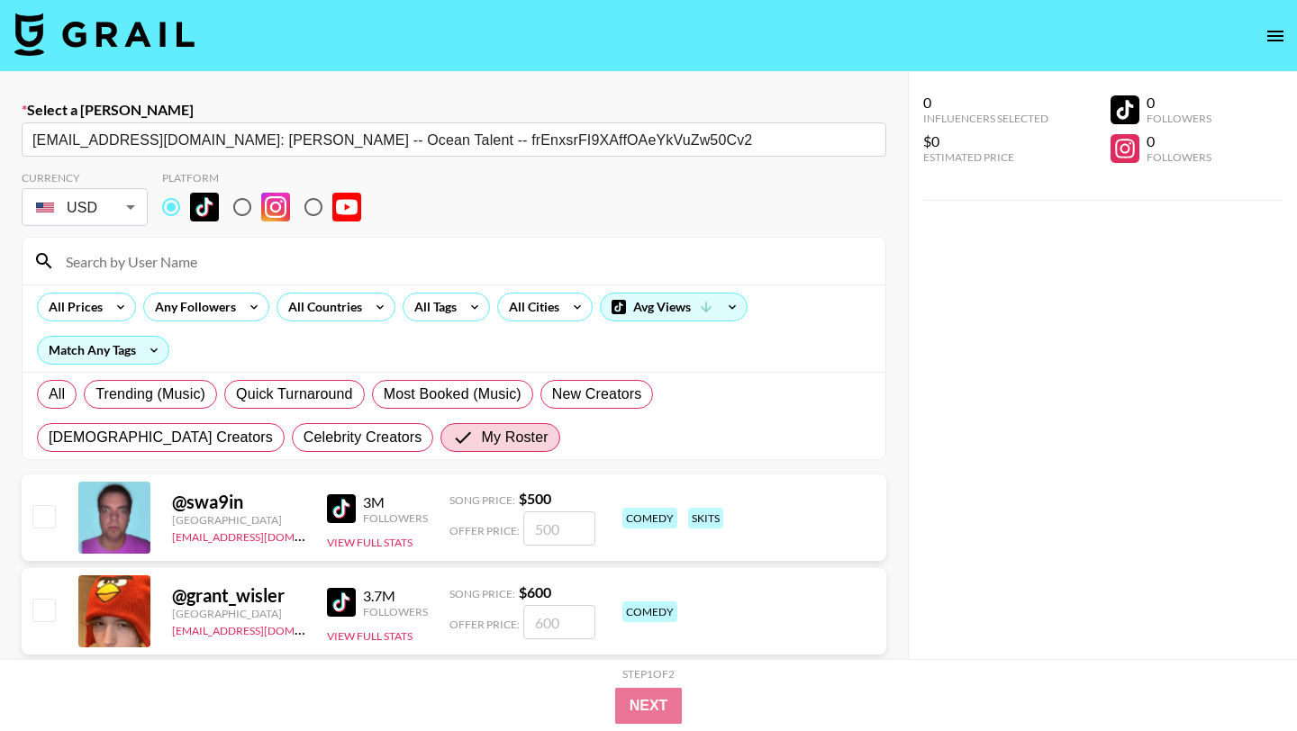
click at [180, 252] on input at bounding box center [464, 261] width 819 height 29
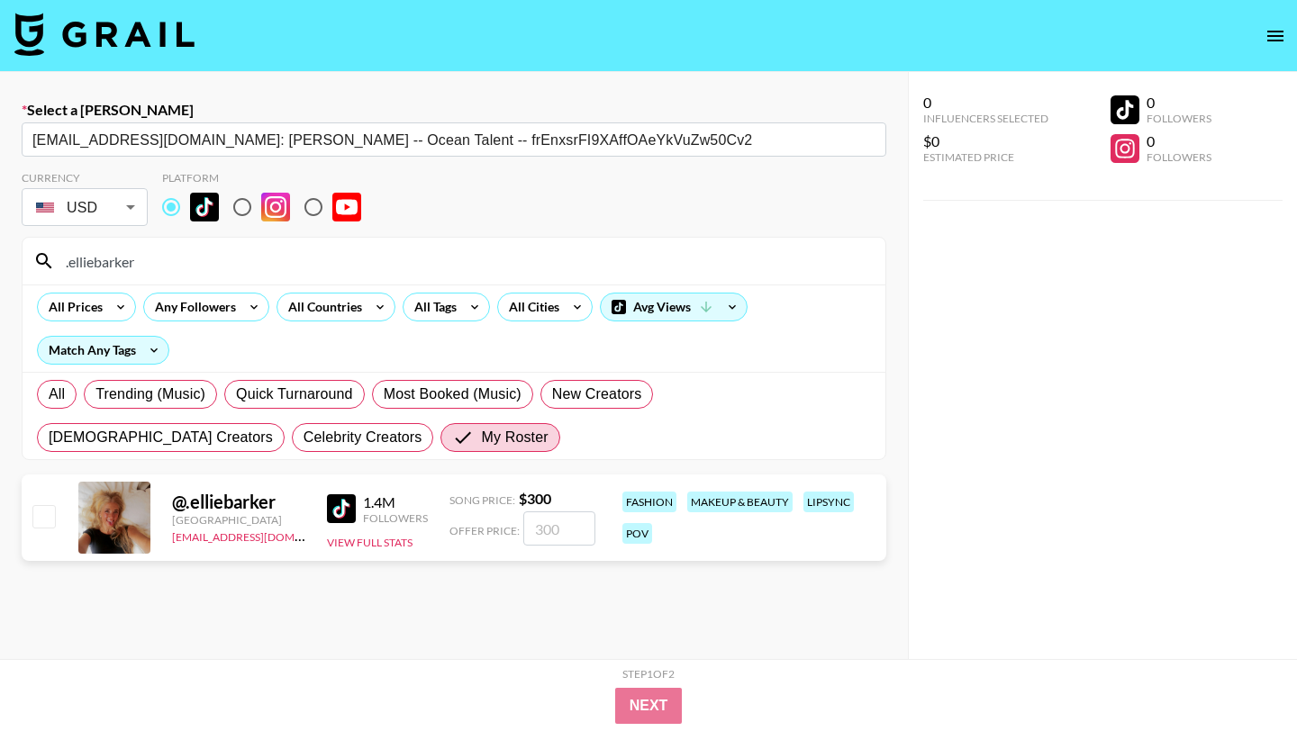
type input ".elliebarker"
click at [41, 515] on input "checkbox" at bounding box center [43, 516] width 22 height 22
checkbox input "true"
type input "300"
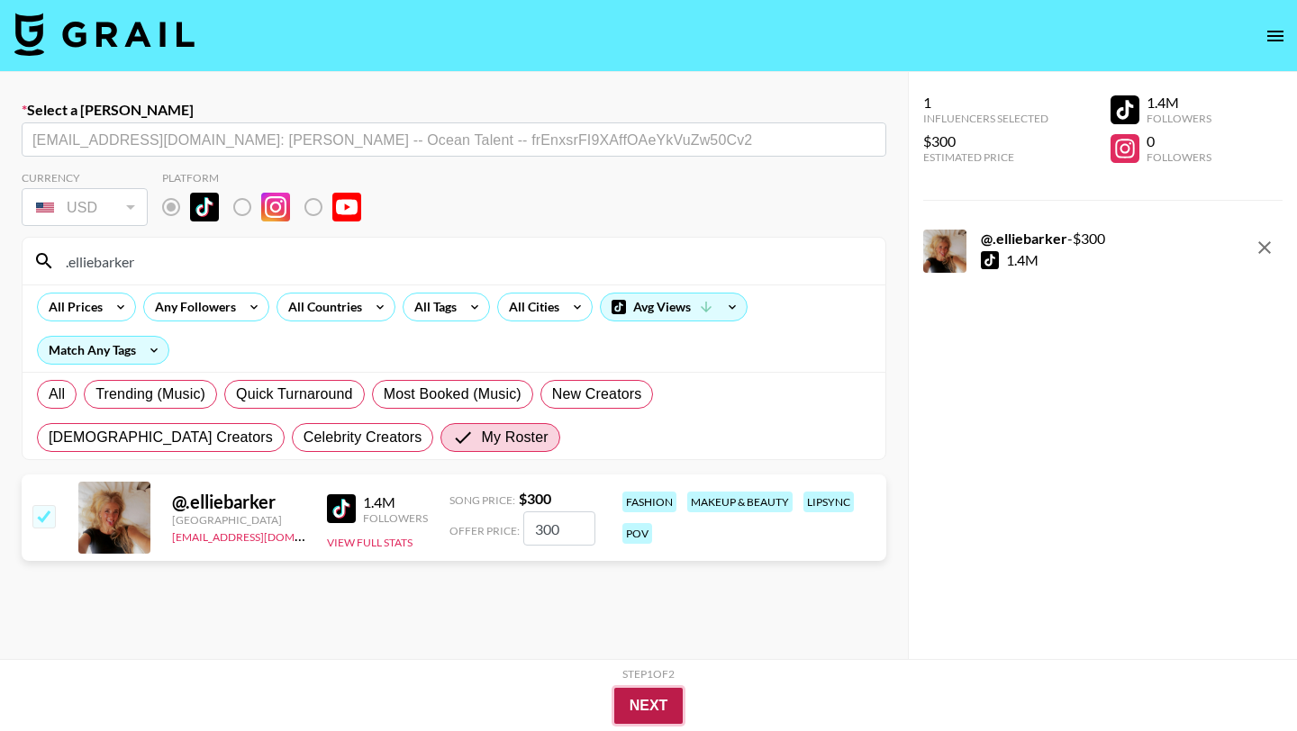
click at [657, 701] on button "Next" at bounding box center [648, 706] width 69 height 36
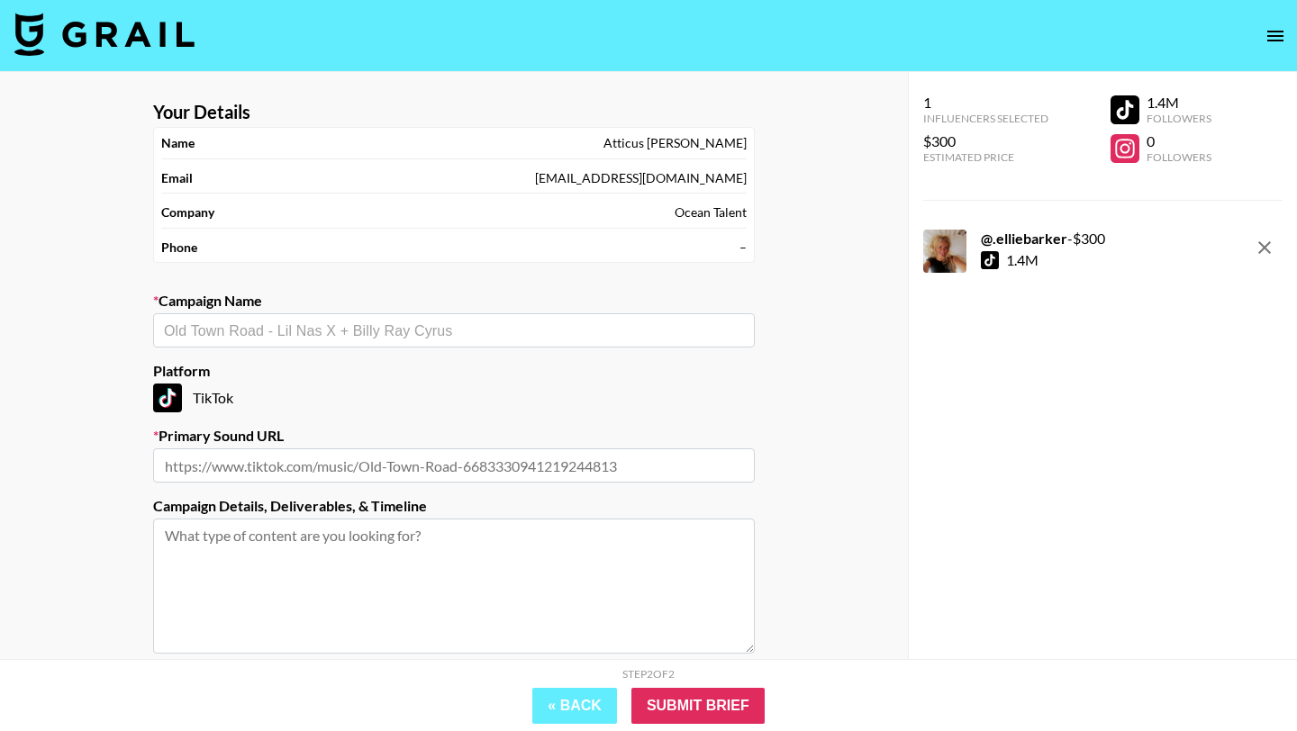
click at [393, 323] on input "text" at bounding box center [454, 331] width 580 height 21
click at [398, 379] on li "Add New Campaign: "ROSES"" at bounding box center [453, 369] width 601 height 29
type input "ROSES"
click at [433, 473] on input "text" at bounding box center [453, 465] width 601 height 34
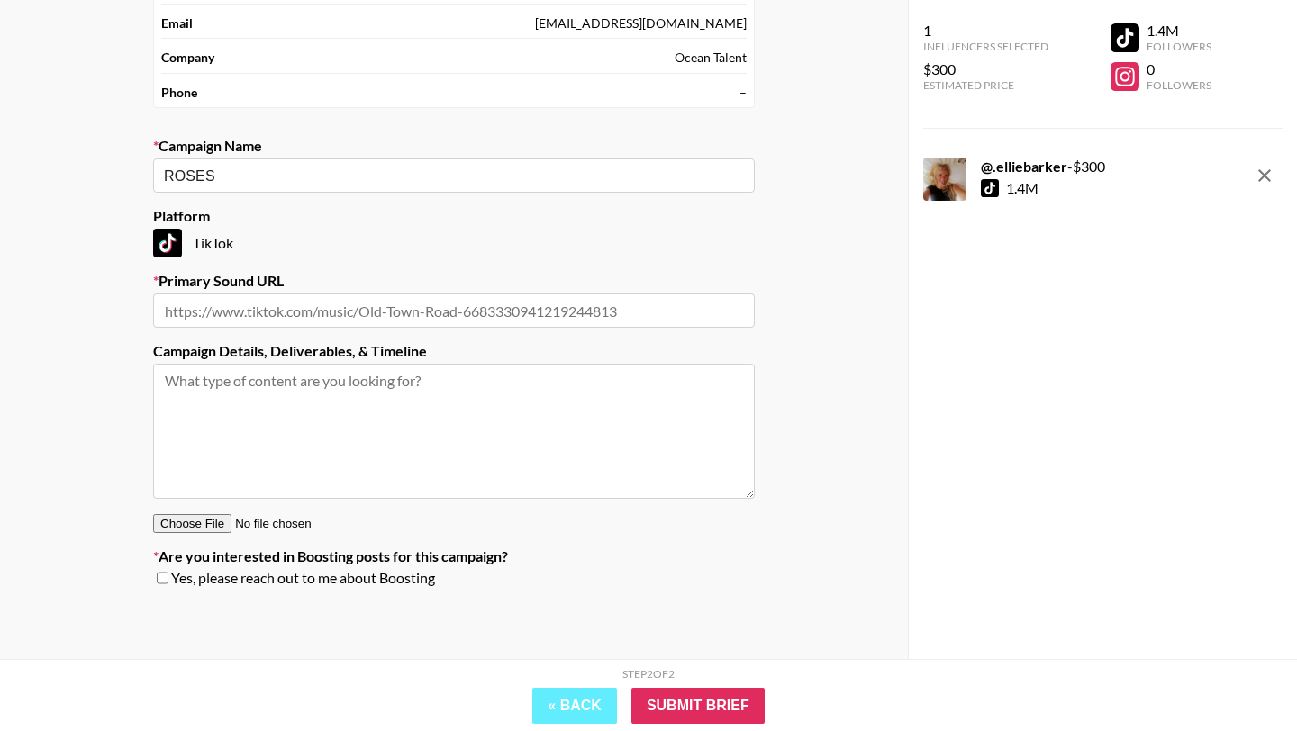
click at [488, 321] on input "text" at bounding box center [453, 311] width 601 height 34
paste input "https://www.tiktok.com/music/Roses-Julia-Church-7531014661236460310"
type input "https://www.tiktok.com/music/Roses-Julia-Church-7531014661236460310"
click at [695, 730] on div "Step 2 of 2 View Summary « Back Submit Brief" at bounding box center [648, 695] width 1297 height 72
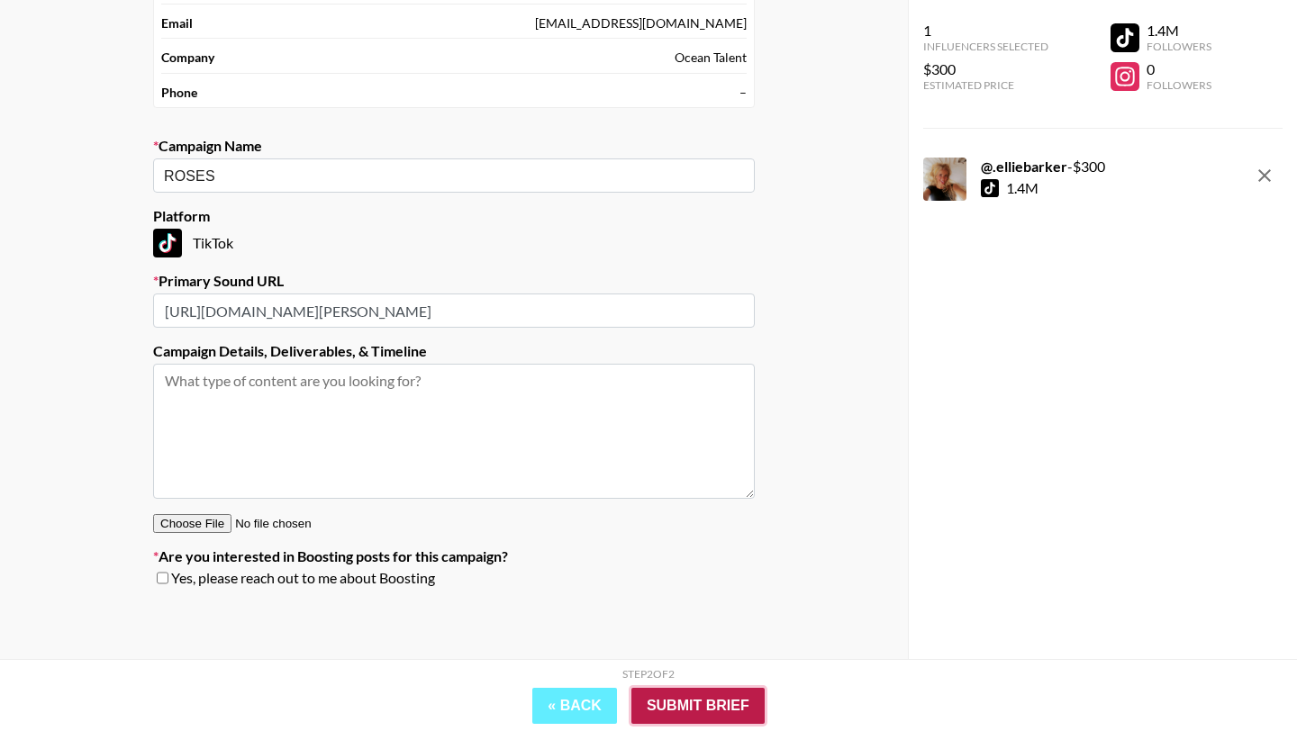
click at [700, 718] on input "Submit Brief" at bounding box center [697, 706] width 133 height 36
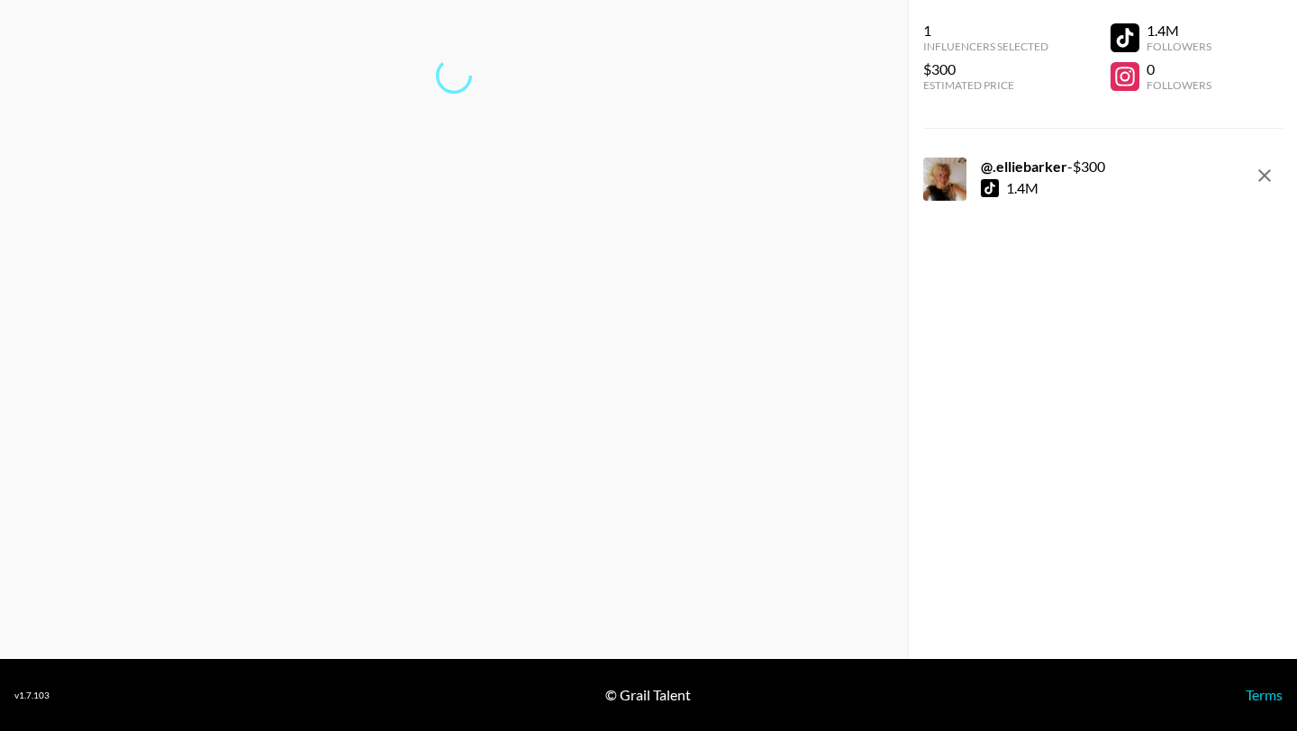
scroll to position [72, 0]
click at [427, 131] on link "Return to dashboard..." at bounding box center [453, 134] width 137 height 17
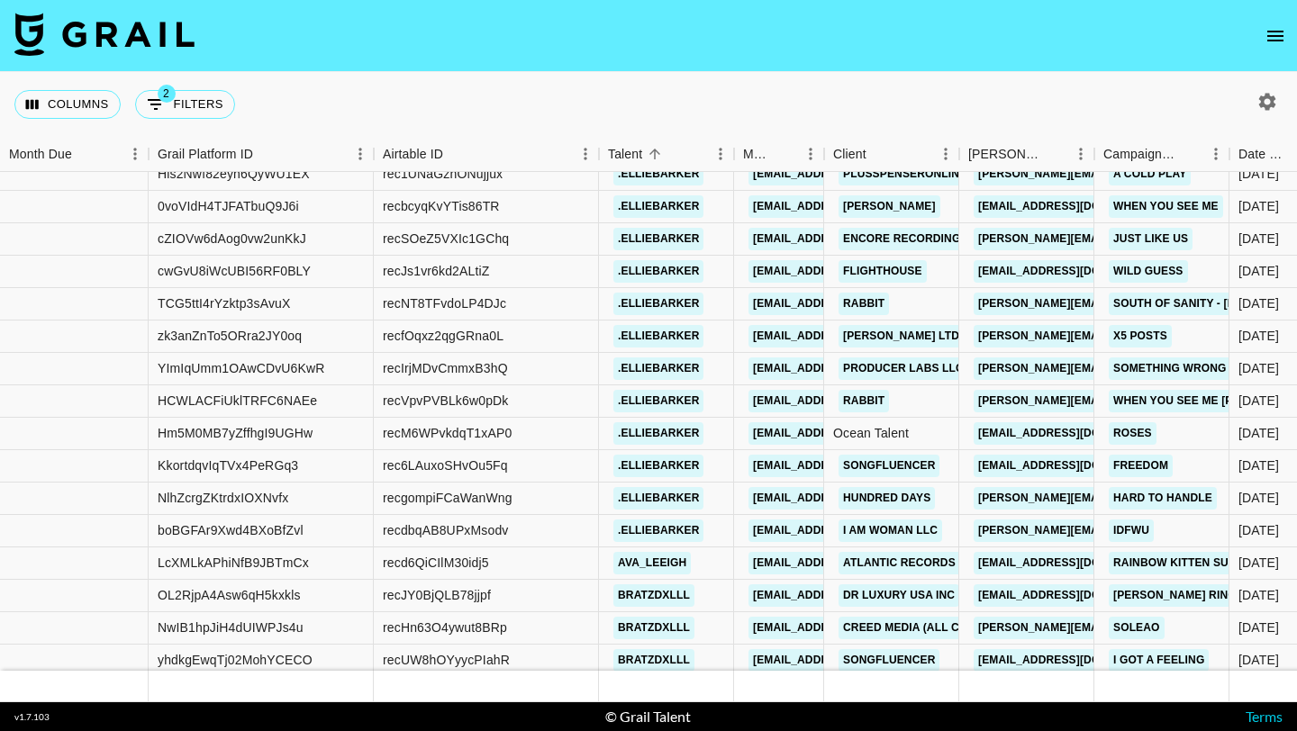
scroll to position [10470, 0]
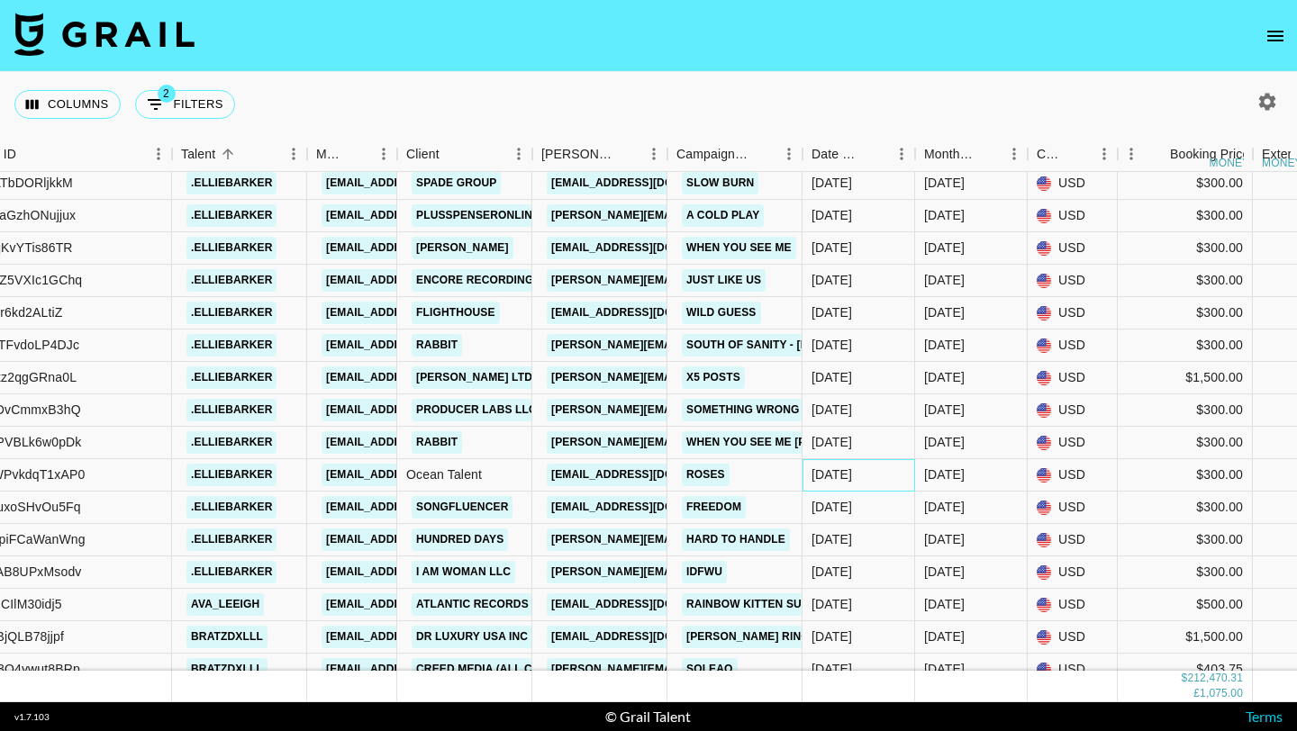
click at [874, 476] on div "[DATE]" at bounding box center [858, 475] width 113 height 32
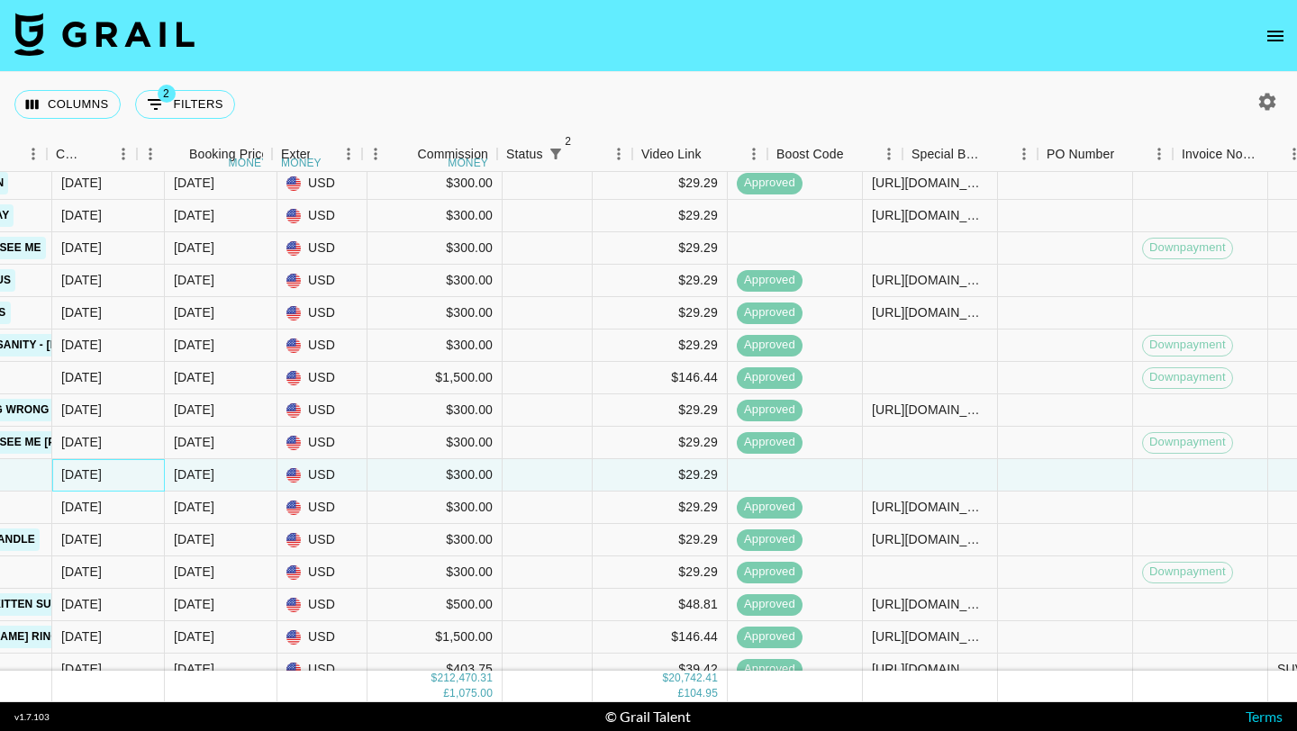
scroll to position [10429, 1407]
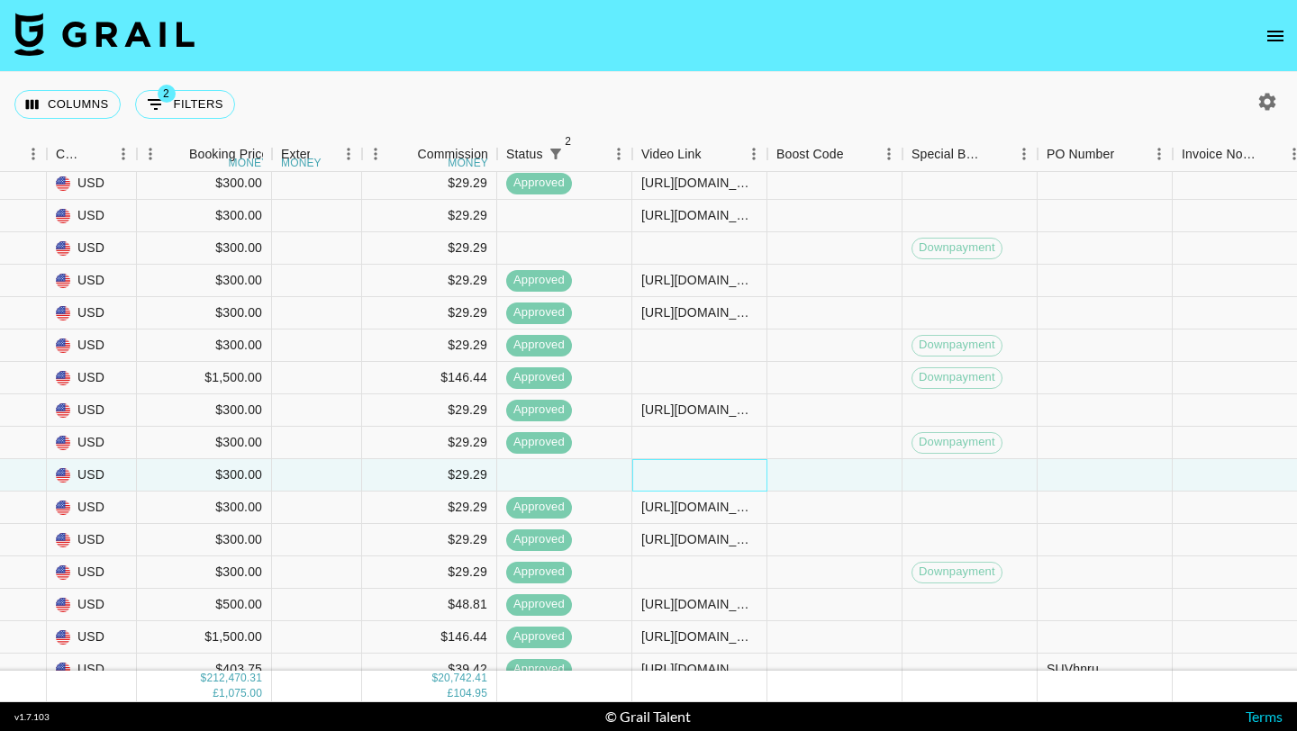
click at [691, 483] on div at bounding box center [699, 475] width 135 height 32
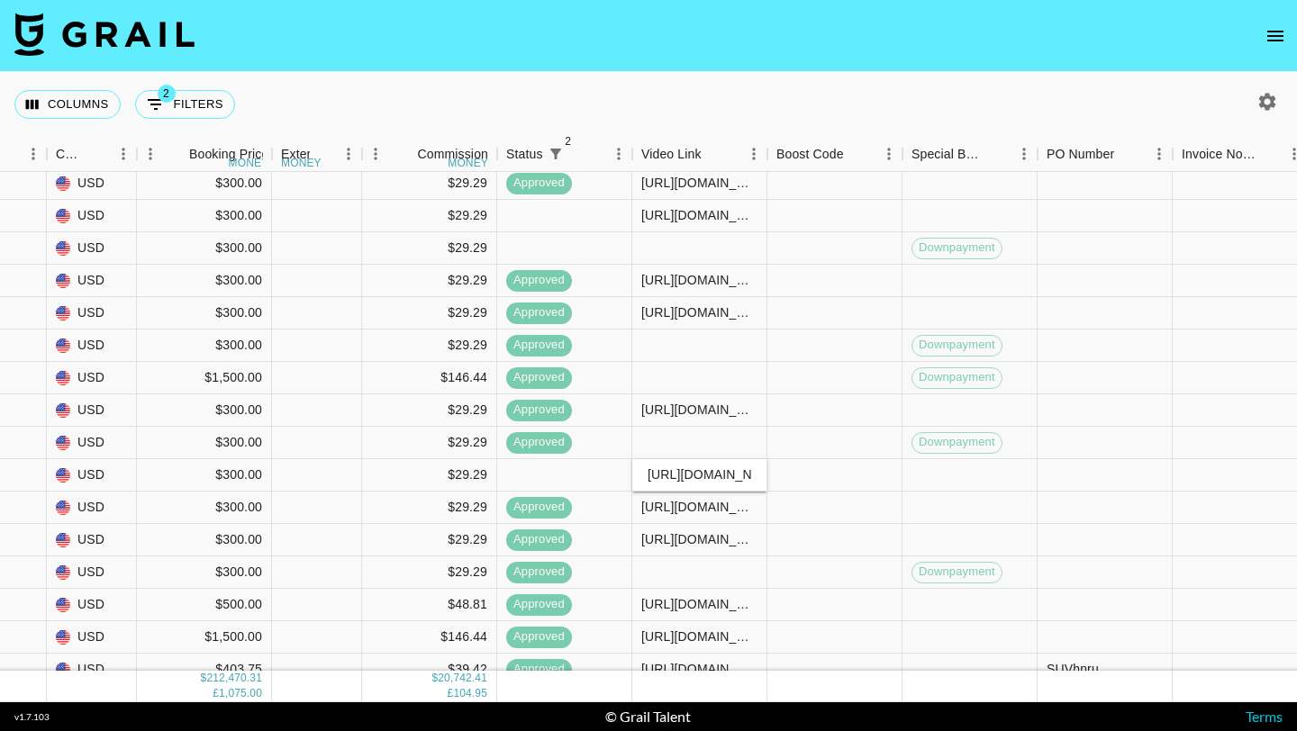
scroll to position [0, 434]
type input "https://www.tiktok.com/@.elliebarker/video/7552976868085910797?_r=1&_t=ZT-8zwiN…"
click at [815, 473] on div at bounding box center [834, 475] width 135 height 32
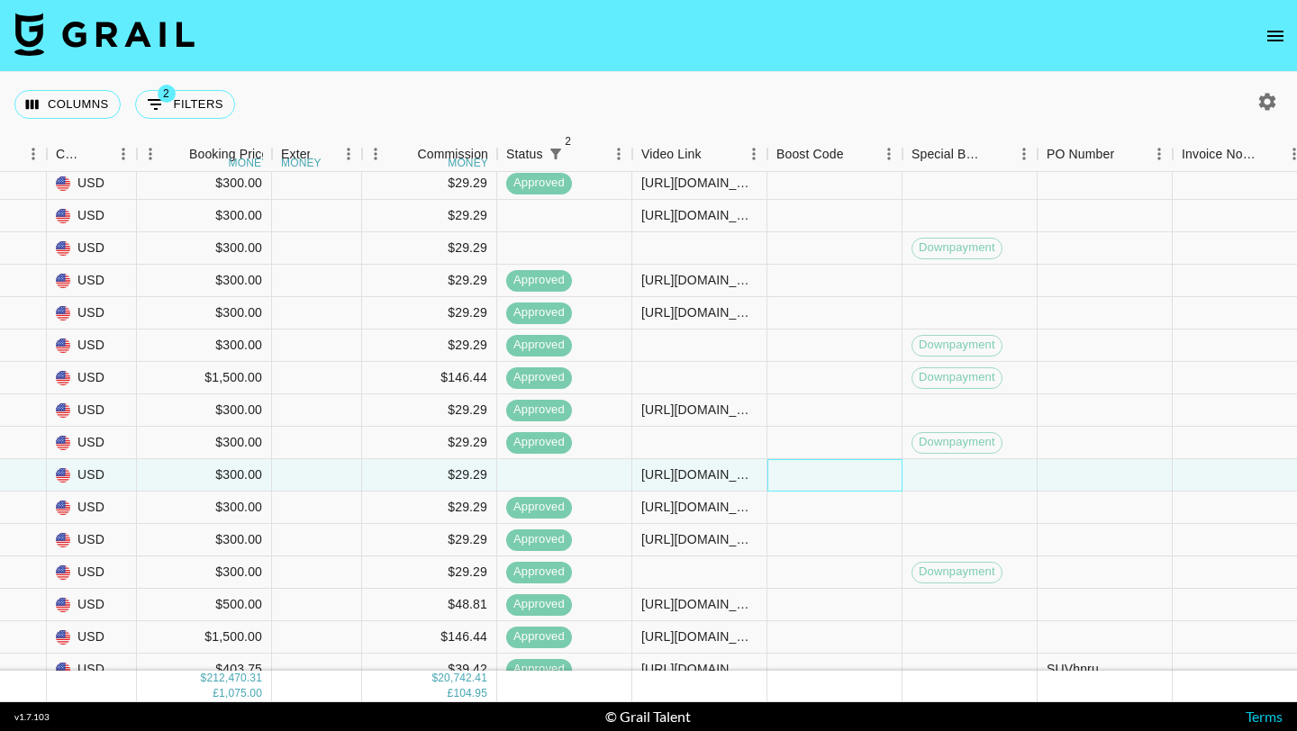
scroll to position [10429, 2165]
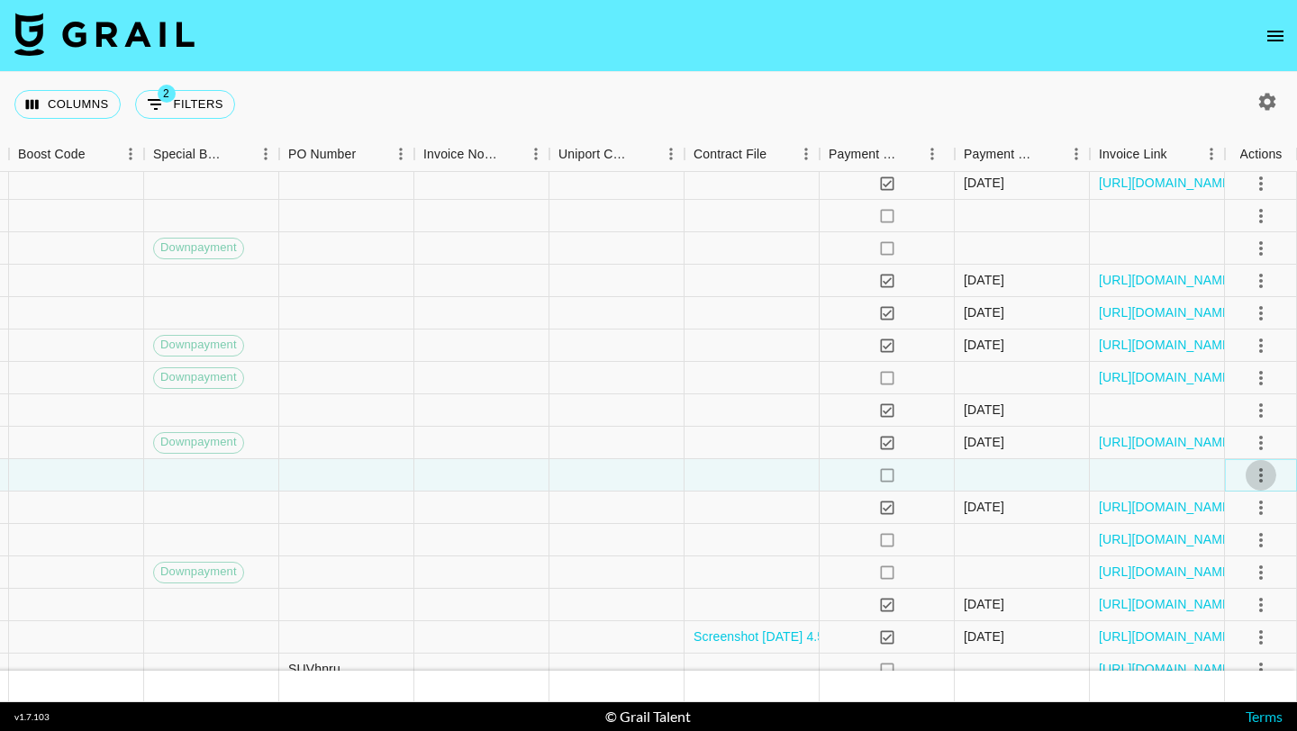
click at [1266, 473] on icon "select merge strategy" at bounding box center [1261, 476] width 22 height 22
click at [1237, 657] on li "Approve" at bounding box center [1237, 643] width 117 height 32
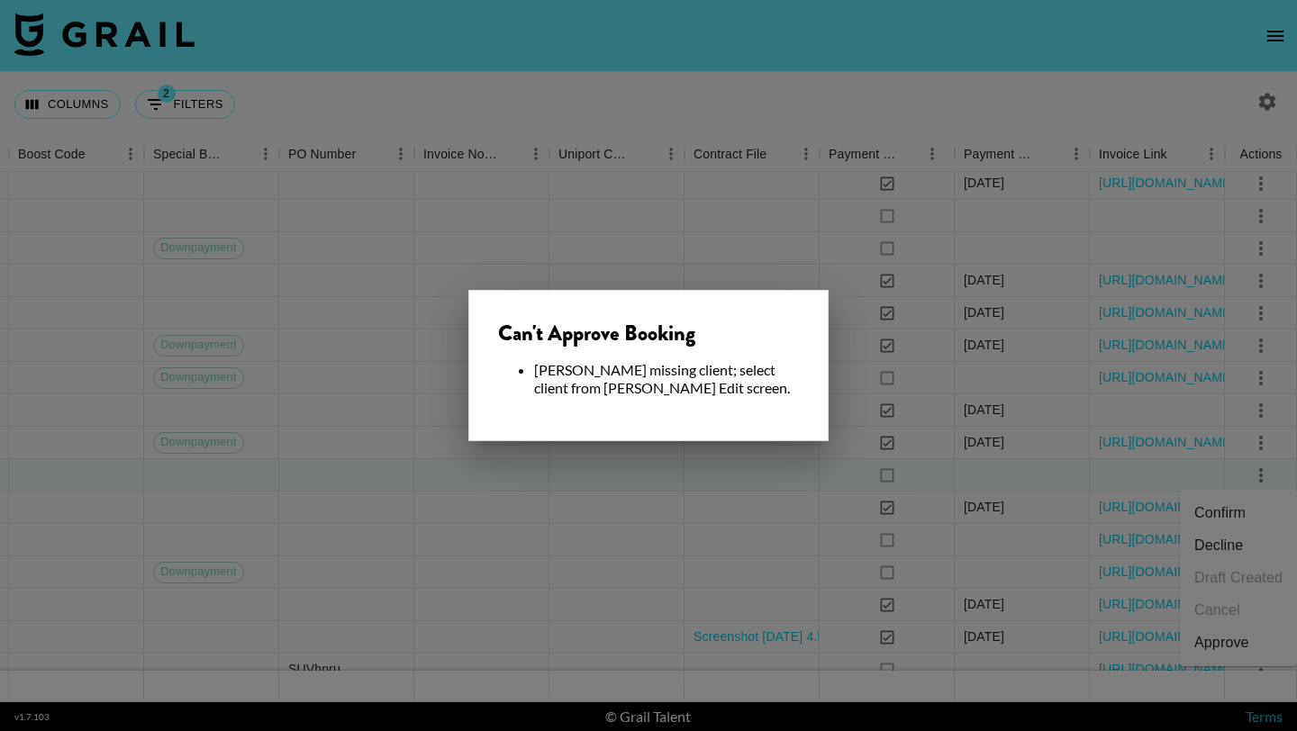
click at [536, 518] on div at bounding box center [648, 365] width 1297 height 731
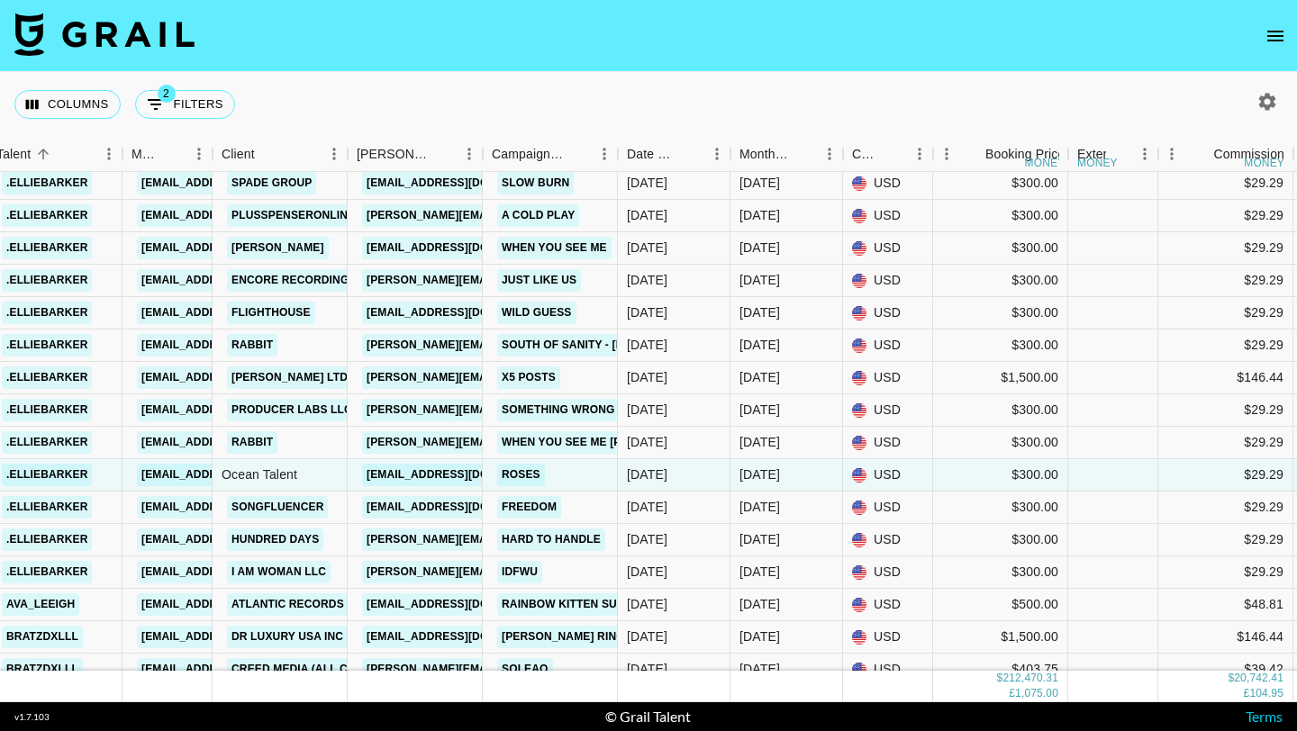
scroll to position [10429, 493]
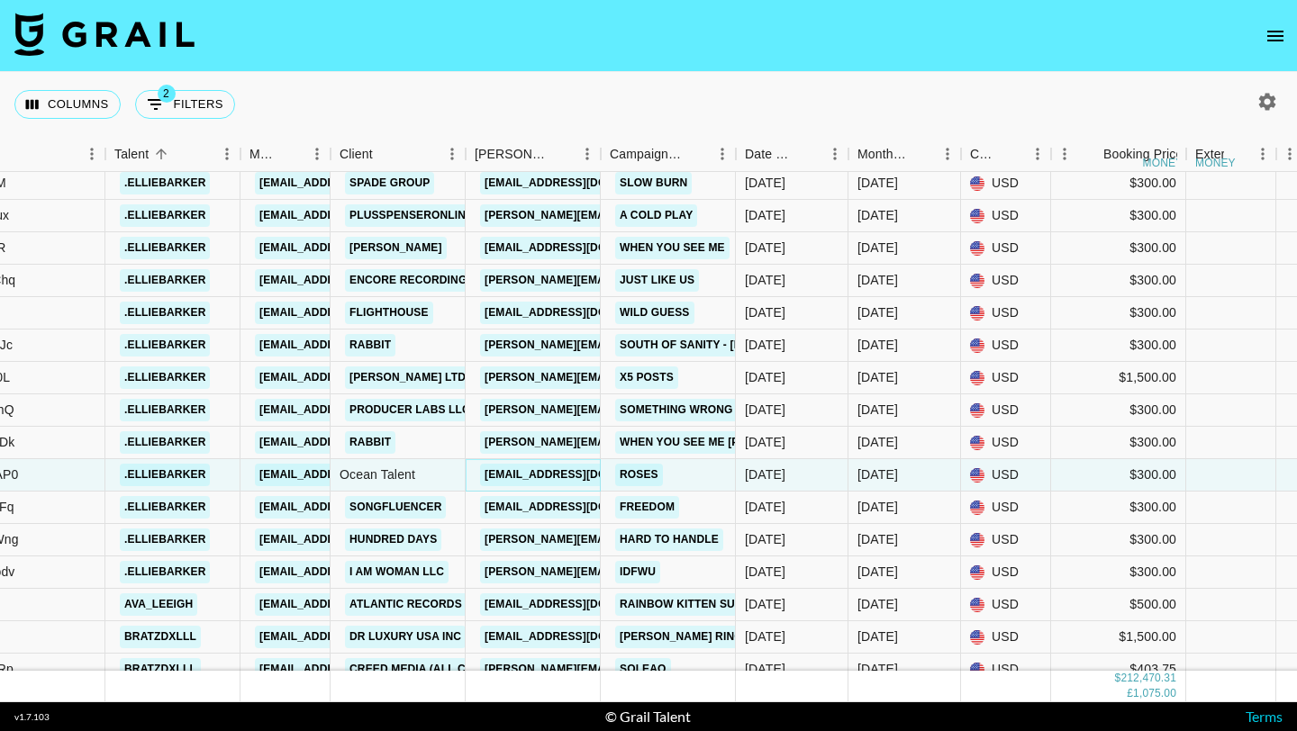
click at [569, 472] on link "atticus@ocean-talent.com" at bounding box center [581, 475] width 202 height 23
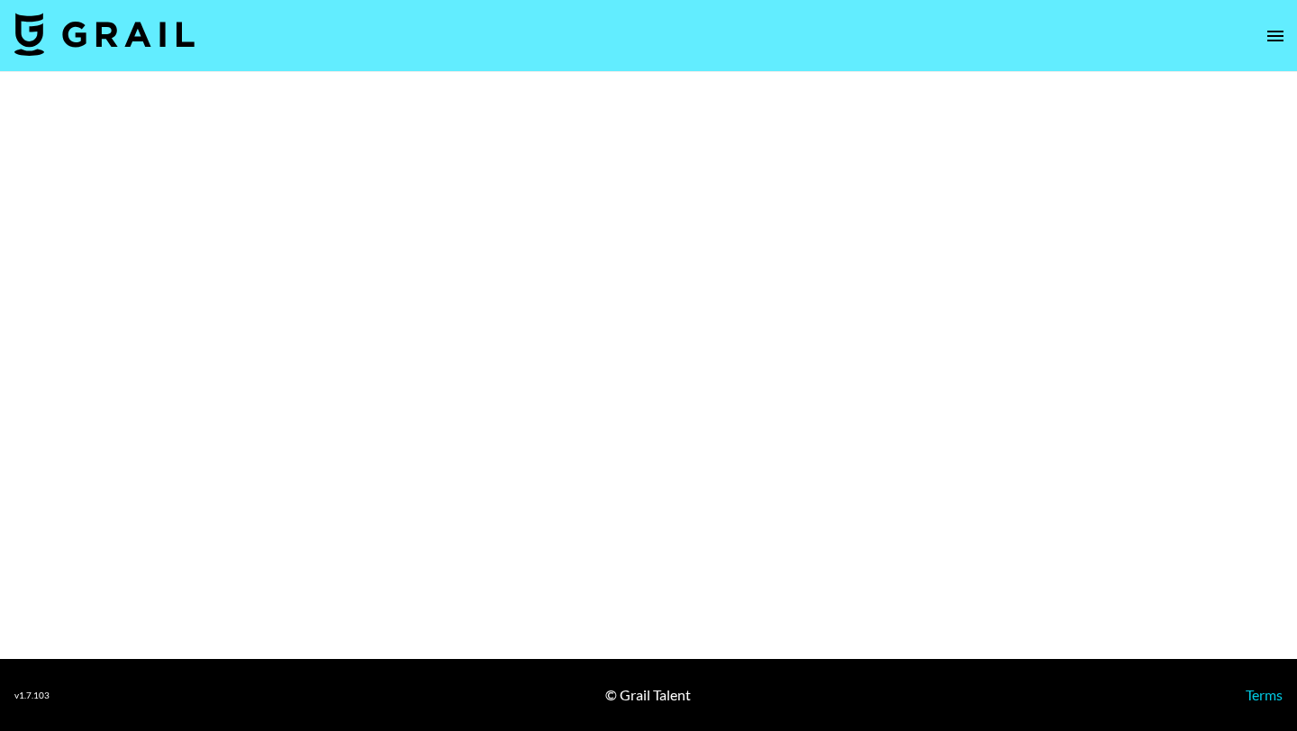
select select "Song"
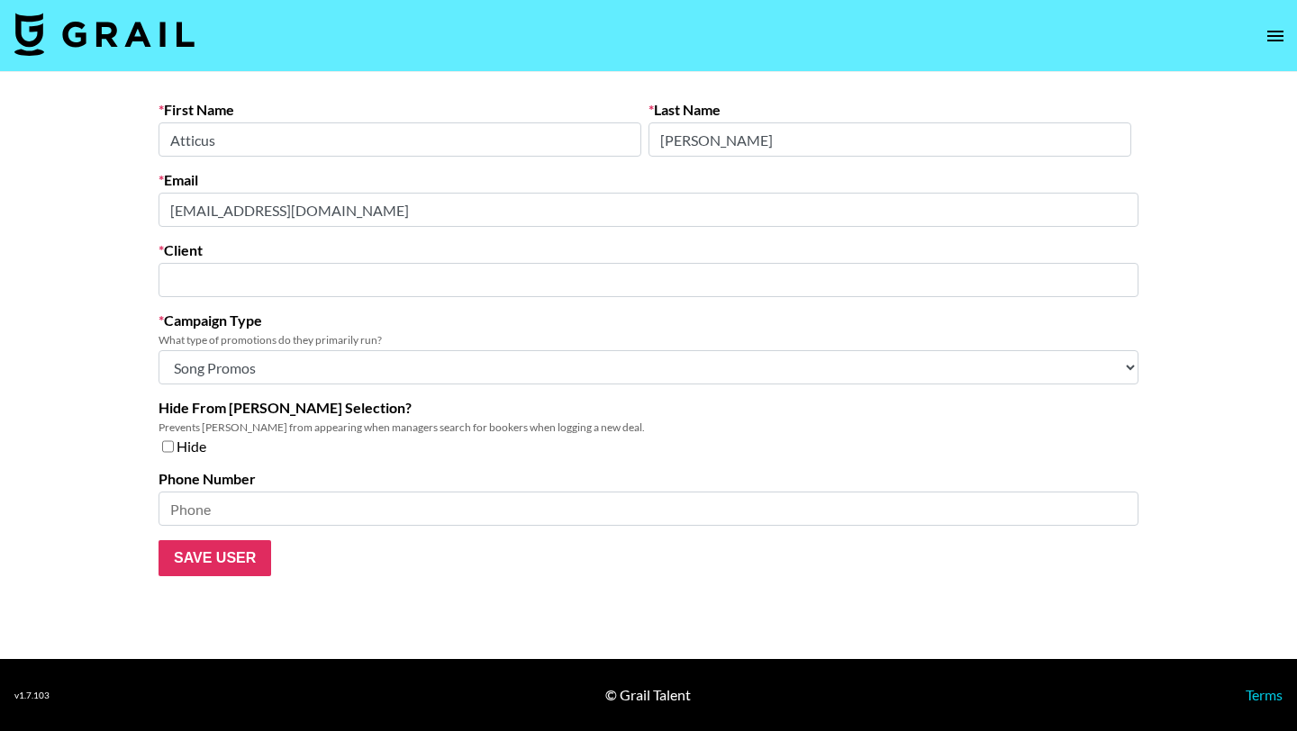
click at [293, 287] on input "text" at bounding box center [648, 280] width 958 height 21
click at [242, 321] on li "Add New Client: "ocean talent"" at bounding box center [648, 318] width 980 height 29
click at [216, 566] on input "Save User" at bounding box center [214, 558] width 113 height 36
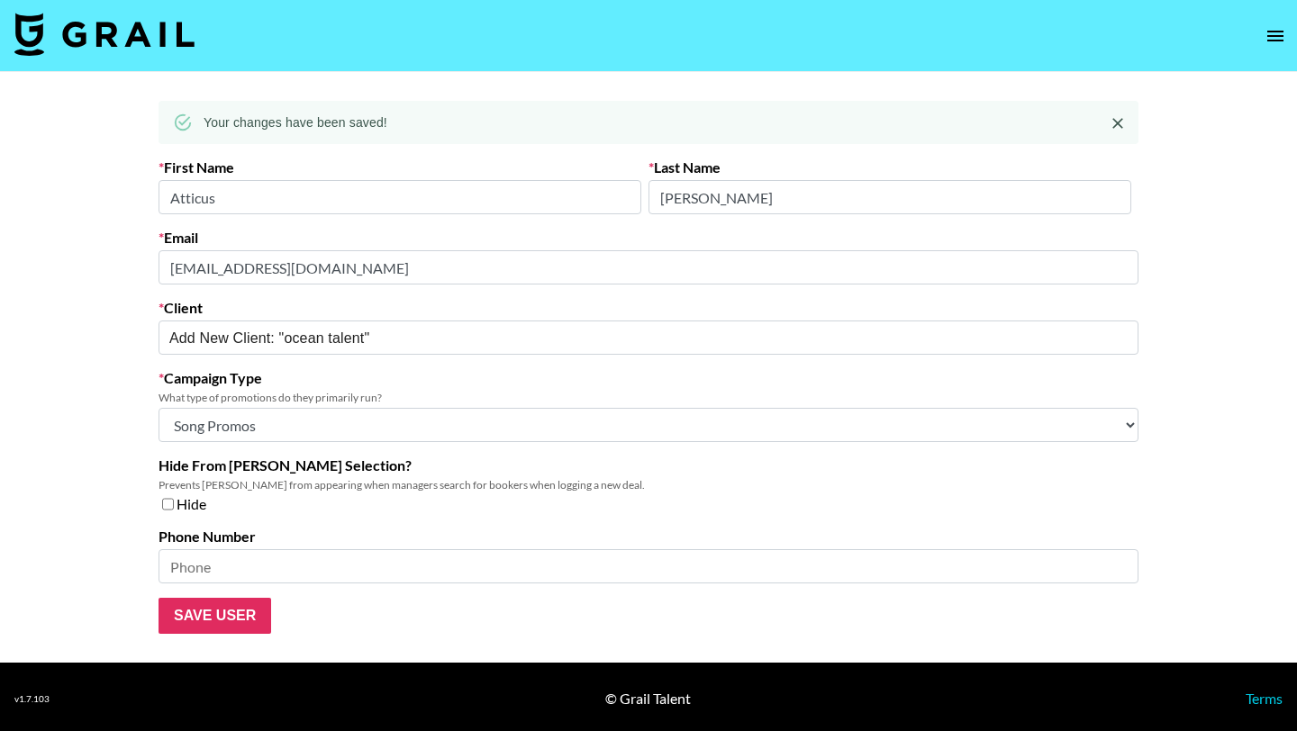
type input "ocean talent"
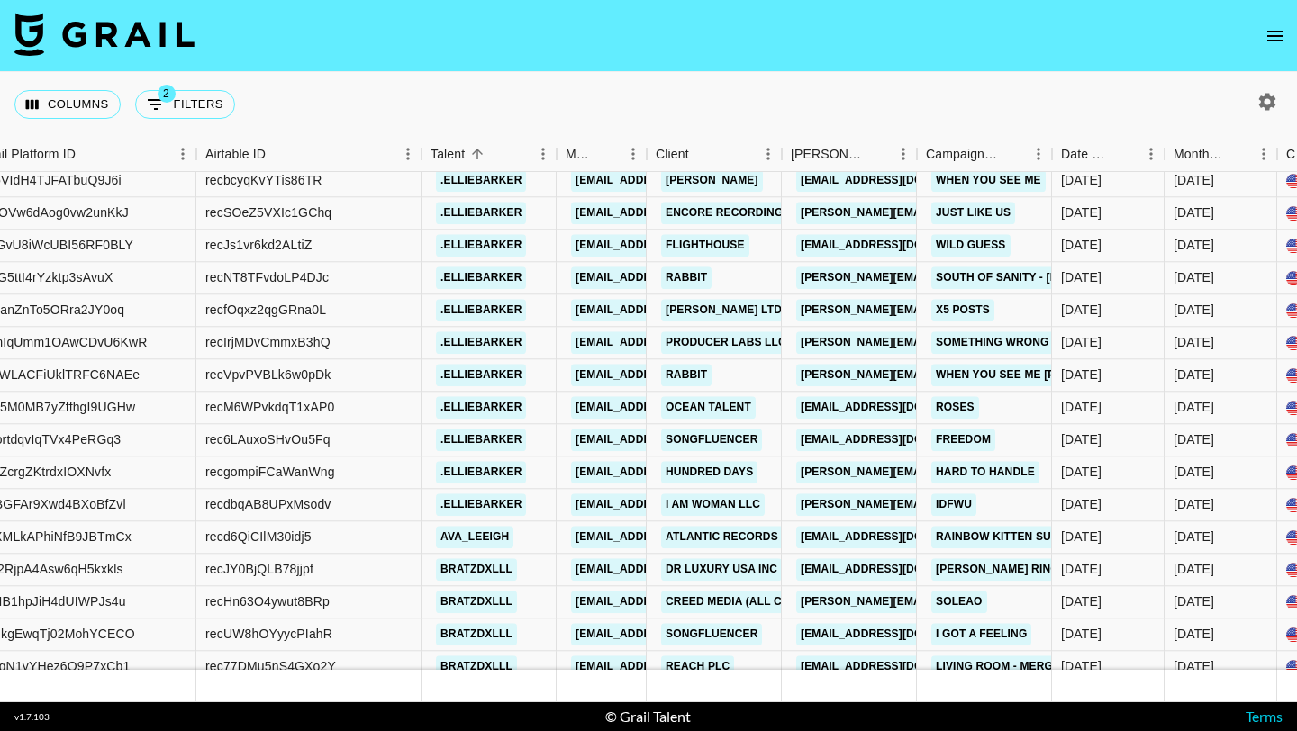
scroll to position [10490, 177]
click at [706, 405] on link "Ocean Talent" at bounding box center [708, 406] width 95 height 23
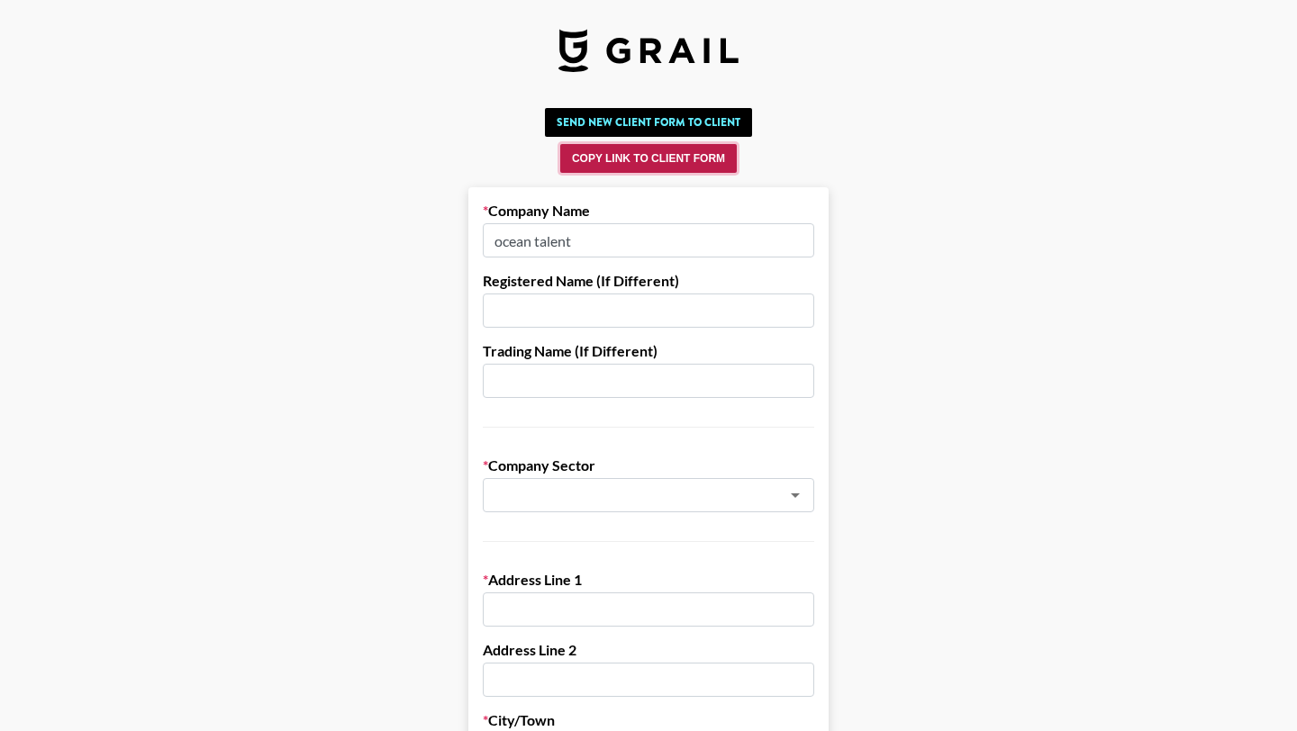
click at [617, 161] on button "Copy Link to Client Form" at bounding box center [648, 158] width 176 height 29
